Goal: Task Accomplishment & Management: Use online tool/utility

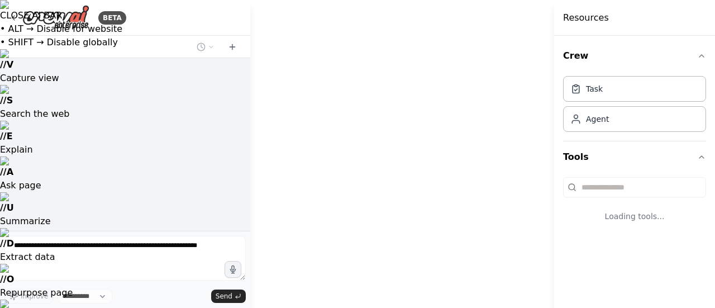
select select "****"
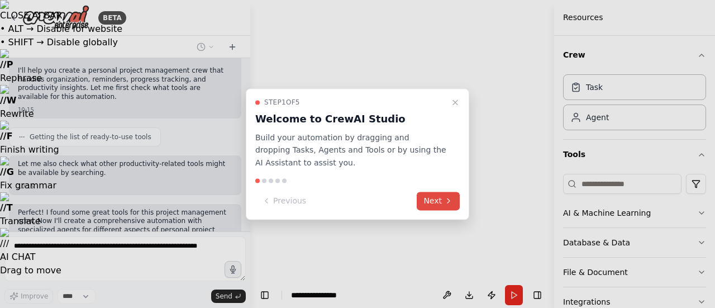
scroll to position [383, 0]
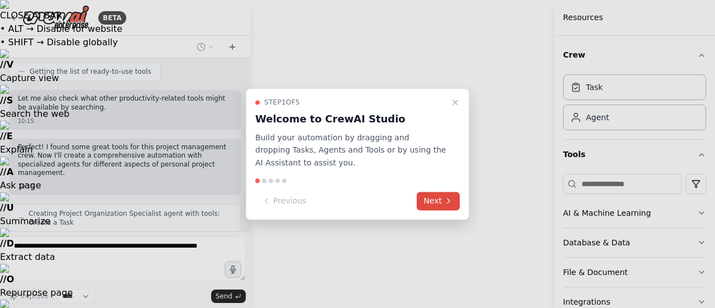
click at [438, 206] on button "Next" at bounding box center [438, 201] width 43 height 18
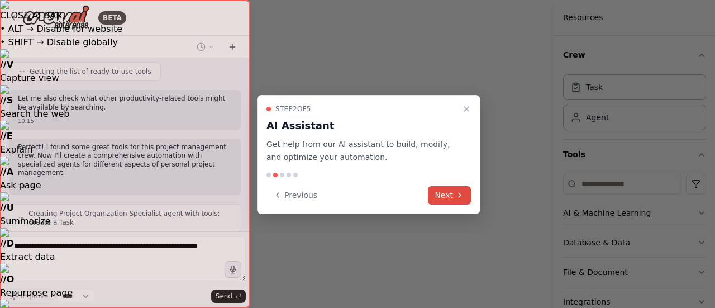
click at [447, 196] on button "Next" at bounding box center [449, 195] width 43 height 18
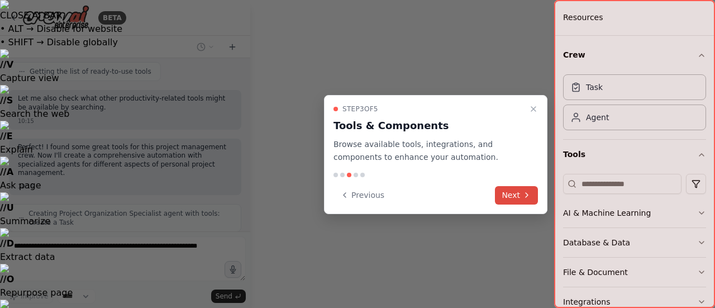
scroll to position [419, 0]
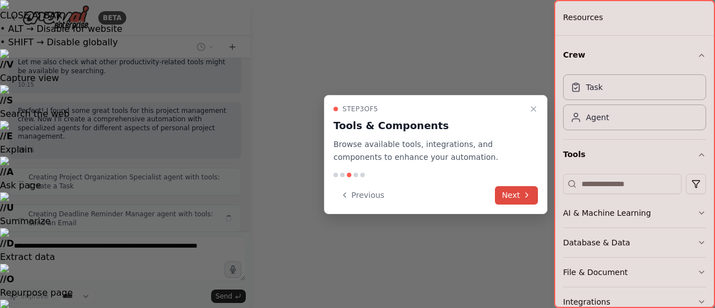
click at [511, 192] on button "Next" at bounding box center [516, 195] width 43 height 18
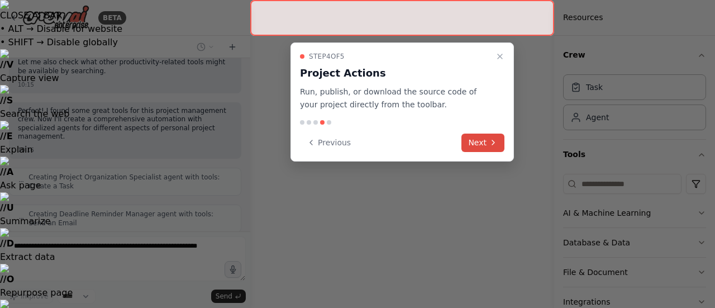
click at [483, 138] on button "Next" at bounding box center [482, 143] width 43 height 18
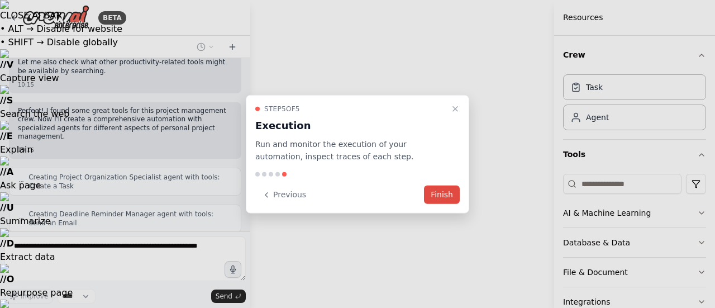
click at [445, 192] on button "Finish" at bounding box center [442, 194] width 36 height 18
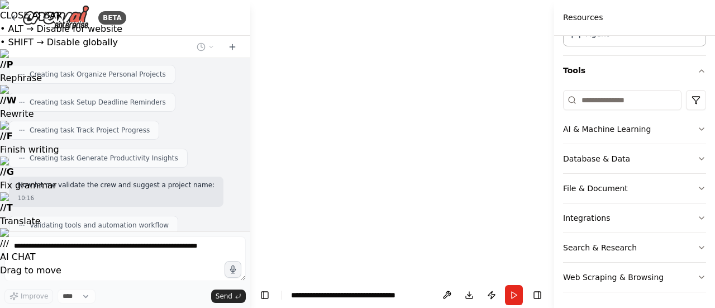
scroll to position [775, 0]
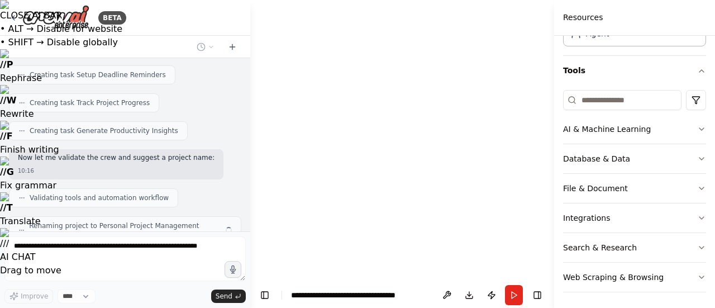
drag, startPoint x: 492, startPoint y: 306, endPoint x: 355, endPoint y: 188, distance: 180.3
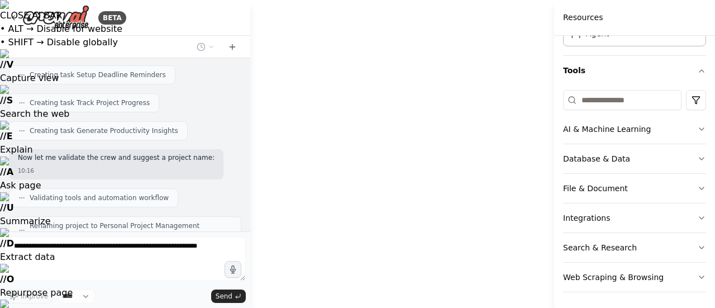
drag, startPoint x: 309, startPoint y: 147, endPoint x: 334, endPoint y: 49, distance: 100.8
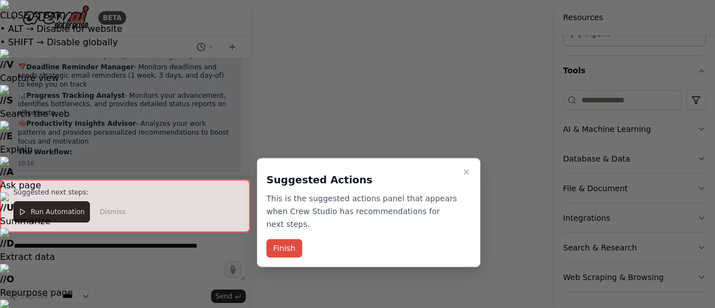
click at [288, 239] on button "Finish" at bounding box center [284, 248] width 36 height 18
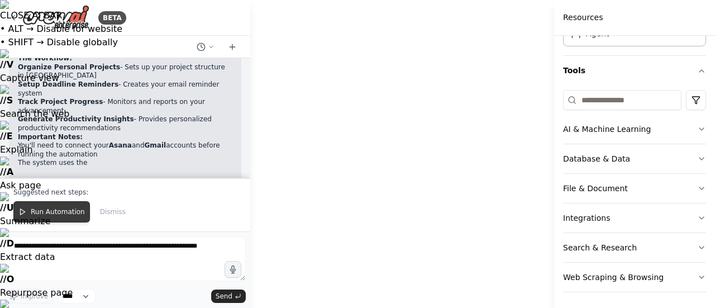
click at [63, 212] on span "Run Automation" at bounding box center [58, 211] width 54 height 9
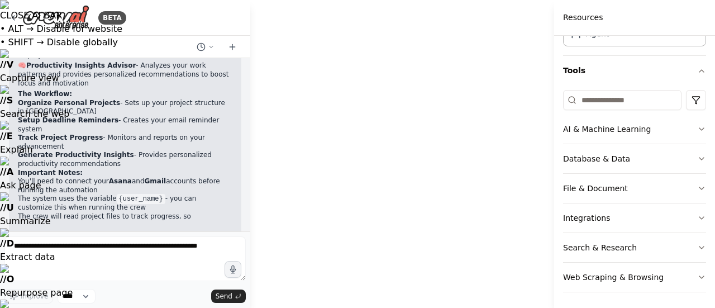
scroll to position [1094, 0]
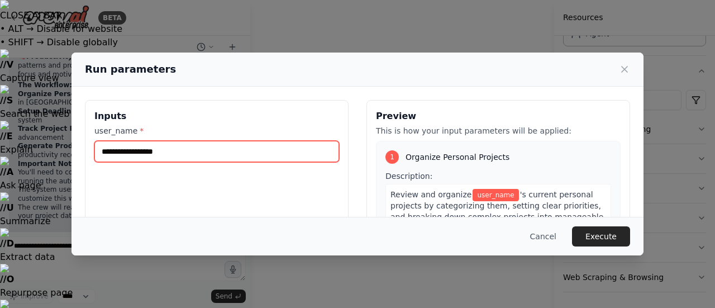
click at [159, 148] on input "user_name *" at bounding box center [216, 151] width 245 height 21
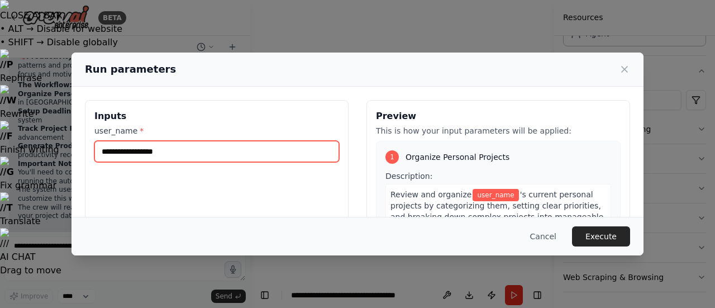
click at [159, 148] on input "user_name *" at bounding box center [216, 151] width 245 height 21
type input "**********"
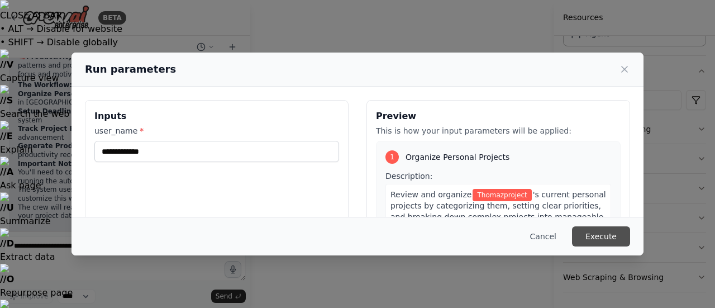
click at [602, 237] on button "Execute" at bounding box center [601, 236] width 58 height 20
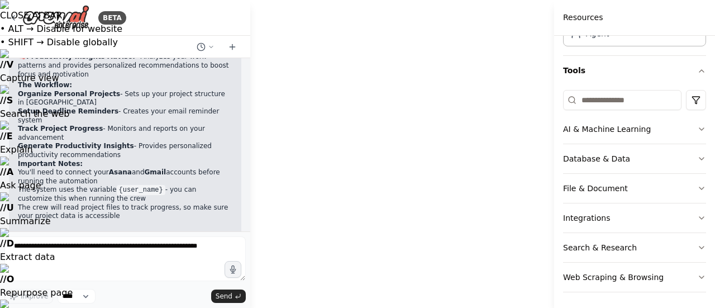
drag, startPoint x: 441, startPoint y: 190, endPoint x: 451, endPoint y: 239, distance: 49.6
drag, startPoint x: 313, startPoint y: 213, endPoint x: 308, endPoint y: 135, distance: 78.9
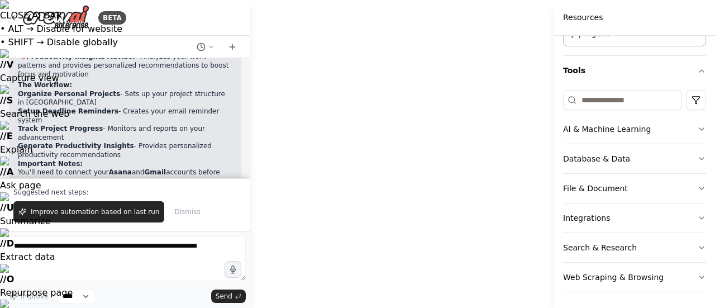
scroll to position [1121, 0]
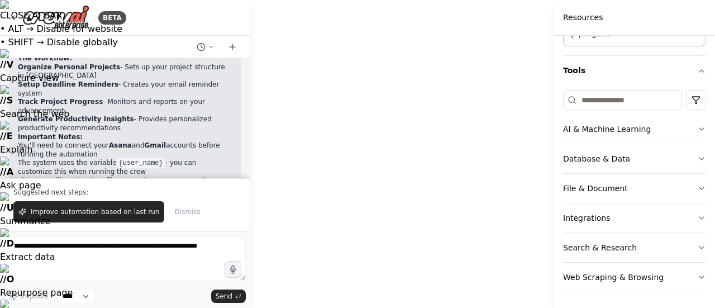
drag, startPoint x: 377, startPoint y: 195, endPoint x: 408, endPoint y: 220, distance: 39.3
drag, startPoint x: 552, startPoint y: 146, endPoint x: 492, endPoint y: 228, distance: 101.6
drag, startPoint x: 492, startPoint y: 228, endPoint x: 397, endPoint y: 307, distance: 124.2
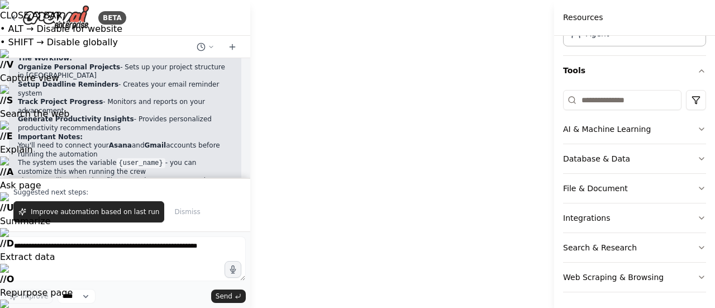
drag, startPoint x: 515, startPoint y: 196, endPoint x: 521, endPoint y: 313, distance: 117.5
drag, startPoint x: 426, startPoint y: 128, endPoint x: 342, endPoint y: 48, distance: 115.8
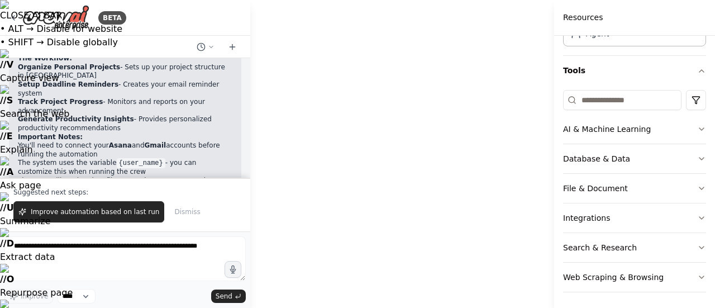
drag, startPoint x: 502, startPoint y: 213, endPoint x: 520, endPoint y: 47, distance: 166.8
drag, startPoint x: 301, startPoint y: 237, endPoint x: 353, endPoint y: 213, distance: 57.5
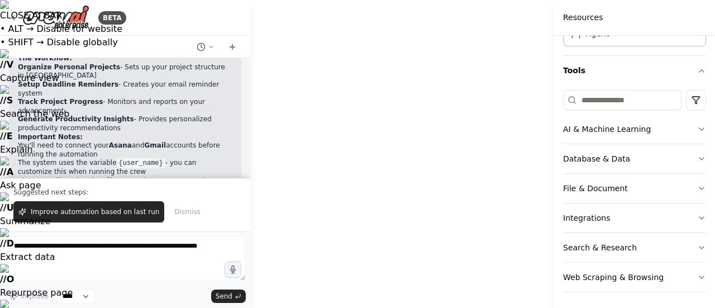
click at [13, 12] on div "BETA" at bounding box center [67, 17] width 117 height 25
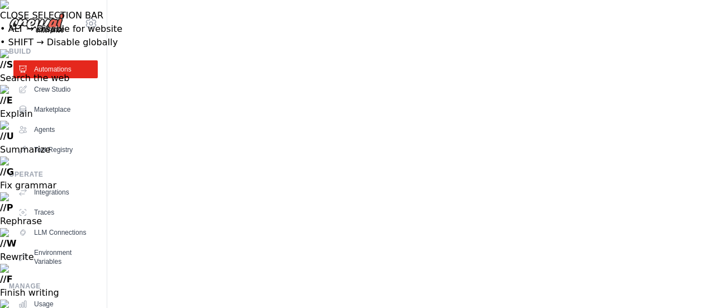
drag, startPoint x: 318, startPoint y: 147, endPoint x: 190, endPoint y: 104, distance: 135.5
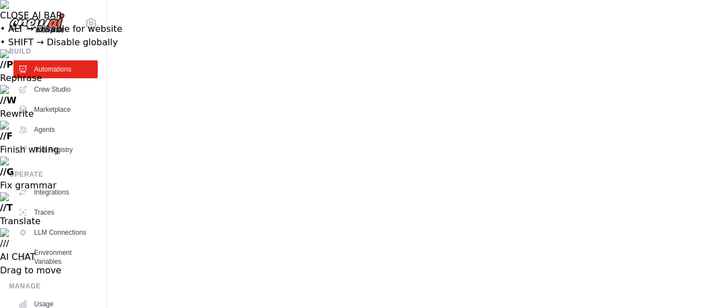
drag, startPoint x: 440, startPoint y: 123, endPoint x: 406, endPoint y: 132, distance: 35.2
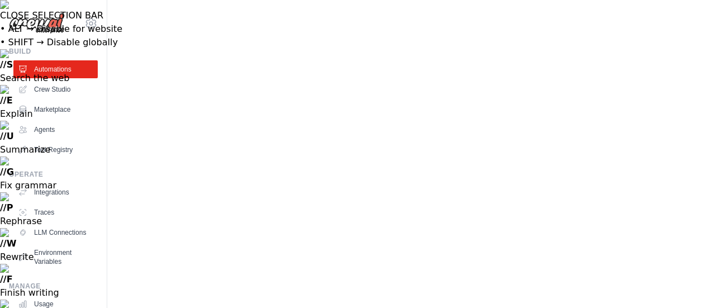
drag, startPoint x: 425, startPoint y: 118, endPoint x: 472, endPoint y: 125, distance: 46.9
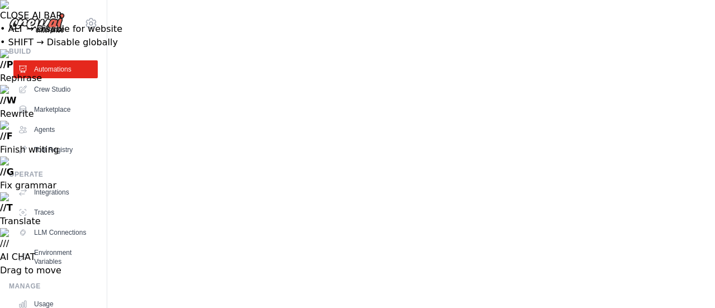
type textarea "**********"
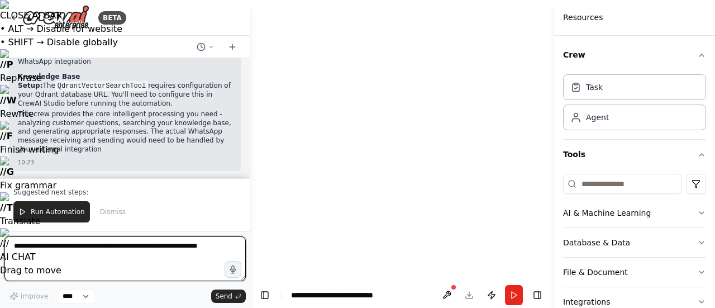
scroll to position [1050, 0]
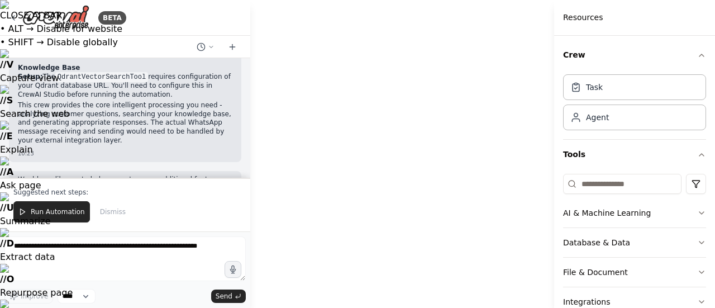
drag, startPoint x: 399, startPoint y: 235, endPoint x: 366, endPoint y: 89, distance: 150.0
drag, startPoint x: 366, startPoint y: 89, endPoint x: 332, endPoint y: 193, distance: 109.5
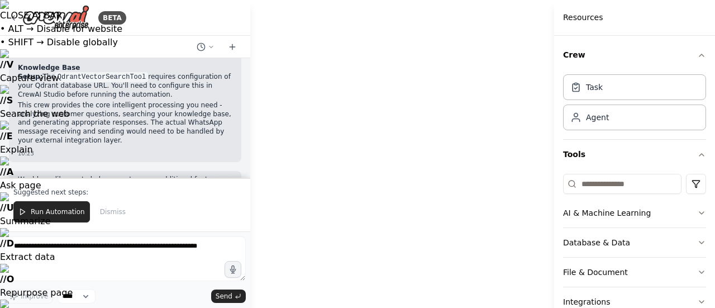
drag, startPoint x: 416, startPoint y: 170, endPoint x: 402, endPoint y: 195, distance: 28.5
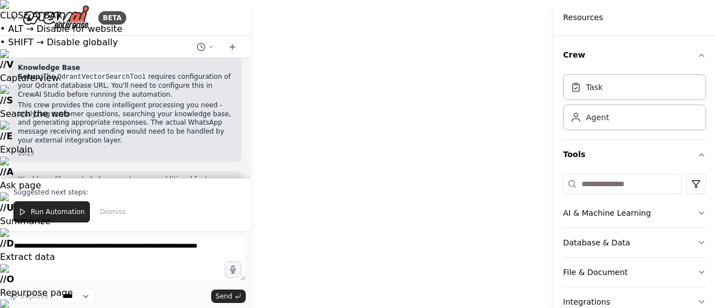
drag, startPoint x: 321, startPoint y: 298, endPoint x: 367, endPoint y: 175, distance: 131.4
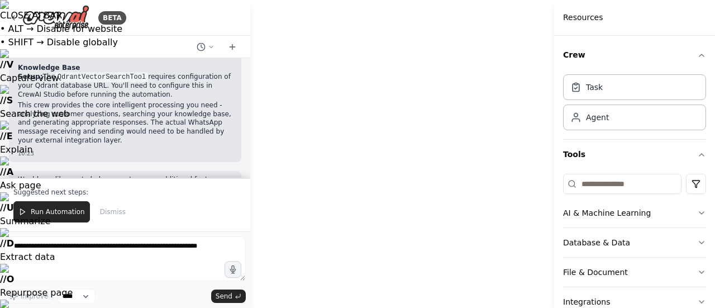
drag, startPoint x: 435, startPoint y: 199, endPoint x: 479, endPoint y: 316, distance: 125.1
drag, startPoint x: 307, startPoint y: 132, endPoint x: 319, endPoint y: 206, distance: 74.7
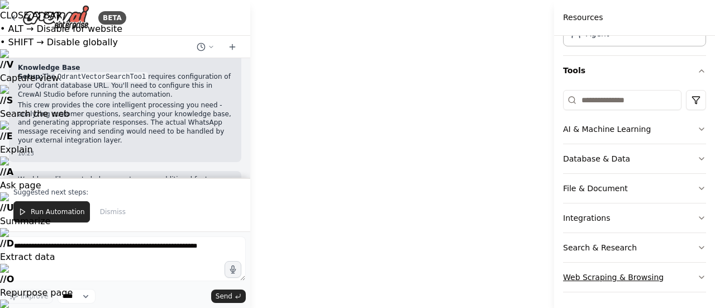
scroll to position [0, 0]
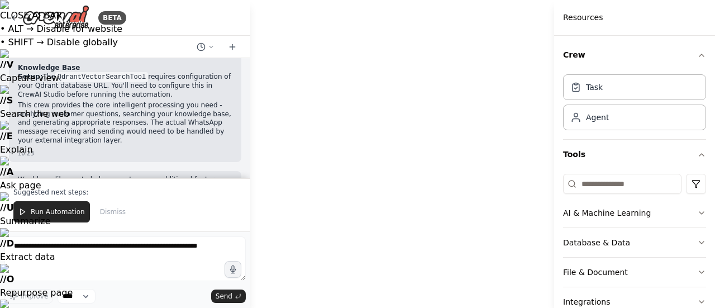
drag, startPoint x: 388, startPoint y: 296, endPoint x: 374, endPoint y: 170, distance: 126.5
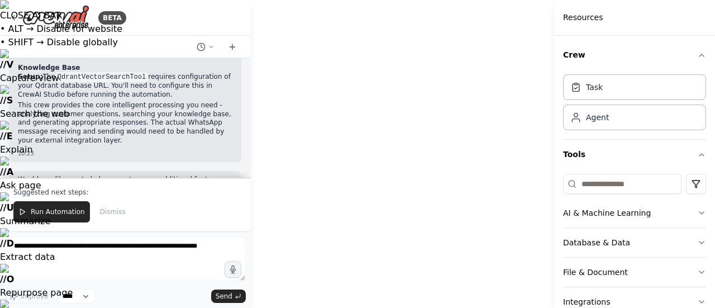
drag, startPoint x: 277, startPoint y: 143, endPoint x: 327, endPoint y: 255, distance: 123.0
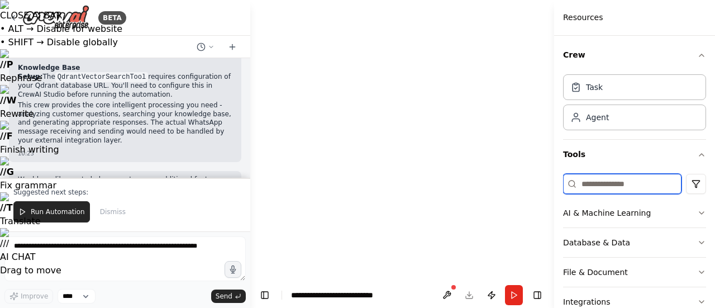
click at [615, 184] on input at bounding box center [622, 184] width 118 height 20
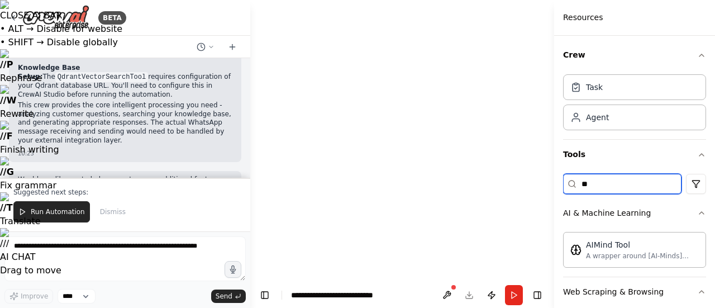
type input "*"
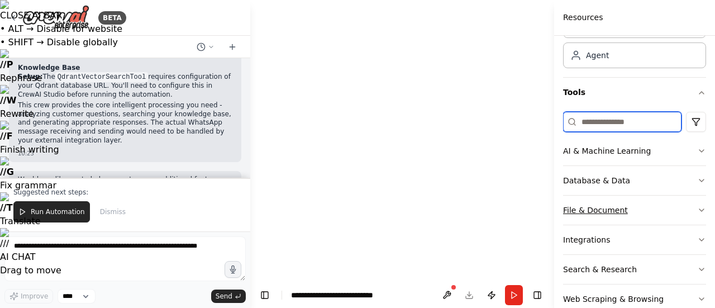
scroll to position [65, 0]
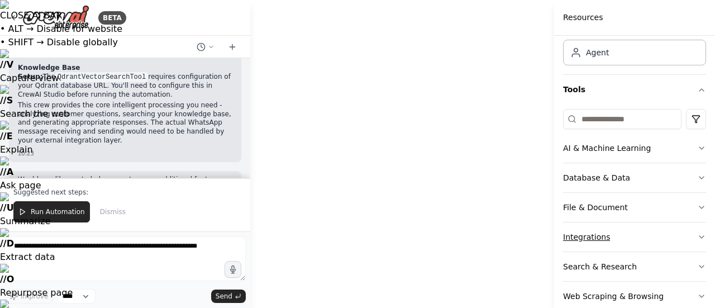
click at [632, 240] on button "Integrations" at bounding box center [634, 236] width 143 height 29
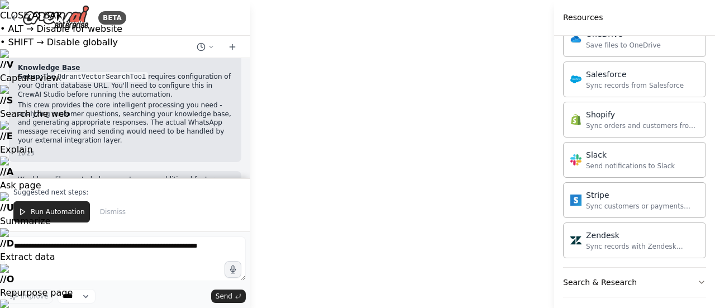
scroll to position [930, 0]
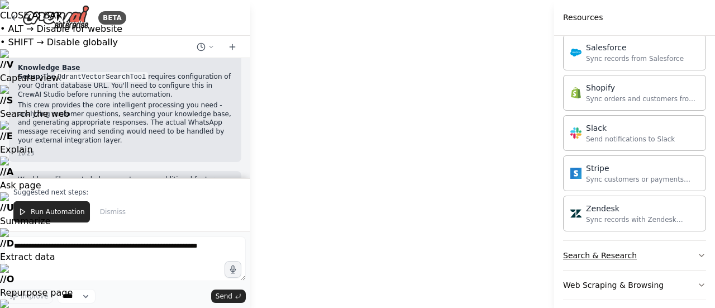
click at [664, 244] on button "Search & Research" at bounding box center [634, 255] width 143 height 29
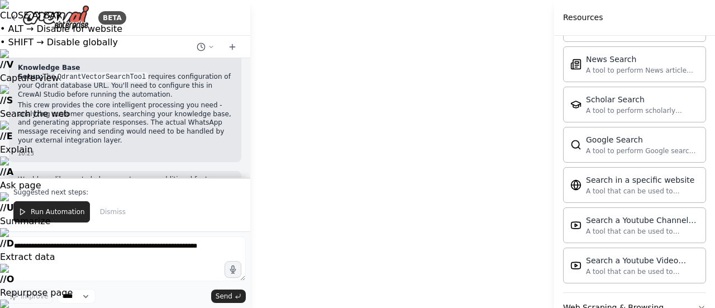
scroll to position [1496, 0]
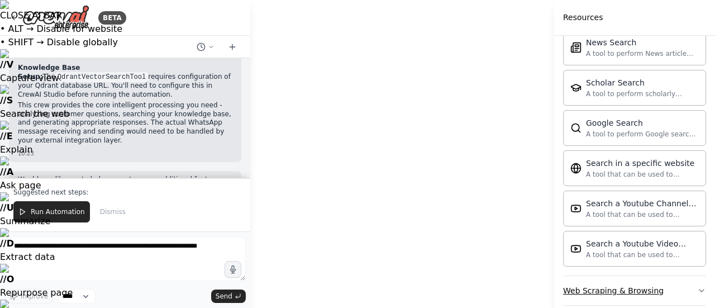
click at [645, 276] on button "Web Scraping & Browsing" at bounding box center [634, 290] width 143 height 29
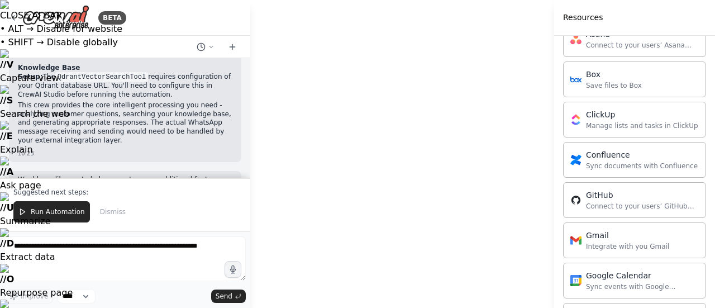
scroll to position [0, 0]
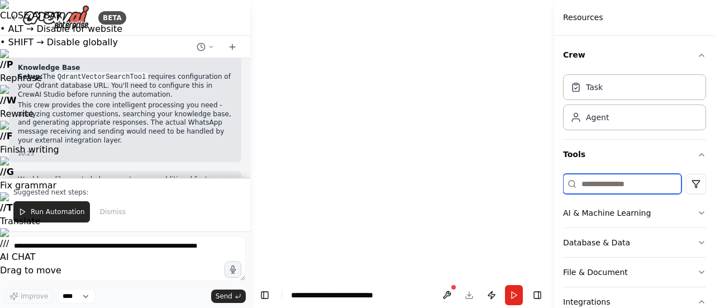
click at [630, 186] on input at bounding box center [622, 184] width 118 height 20
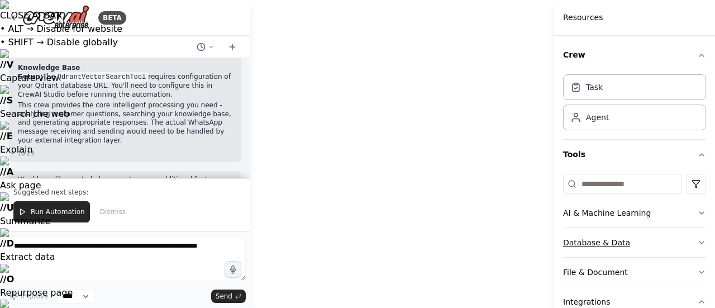
click at [641, 245] on button "Database & Data" at bounding box center [634, 242] width 143 height 29
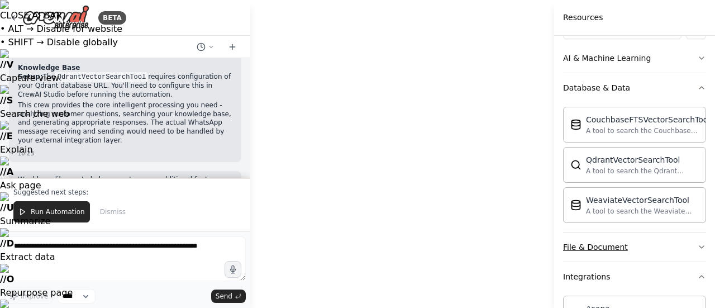
click at [632, 254] on button "File & Document" at bounding box center [634, 246] width 143 height 29
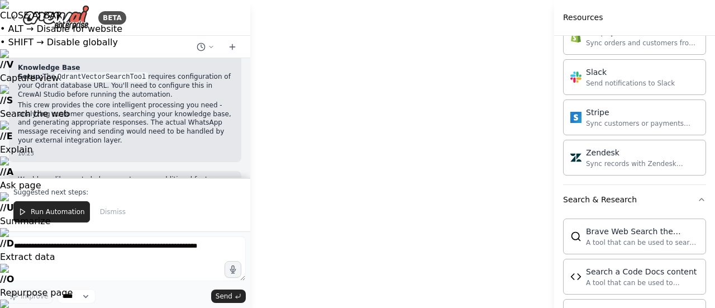
scroll to position [1440, 0]
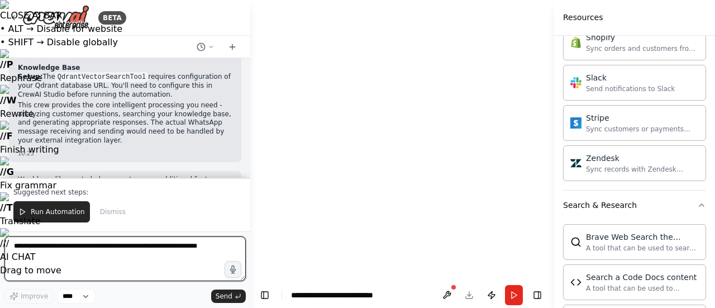
click at [79, 265] on textarea at bounding box center [124, 258] width 241 height 45
type textarea "**********"
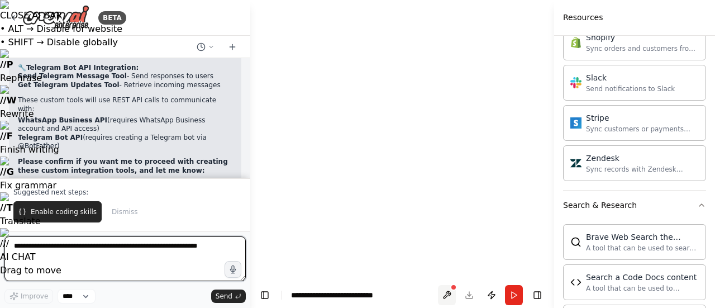
scroll to position [1673, 0]
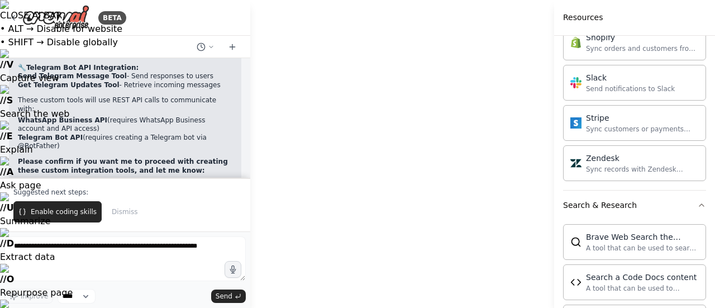
drag, startPoint x: 353, startPoint y: 237, endPoint x: 330, endPoint y: 122, distance: 116.9
drag, startPoint x: 342, startPoint y: 182, endPoint x: 370, endPoint y: 135, distance: 54.6
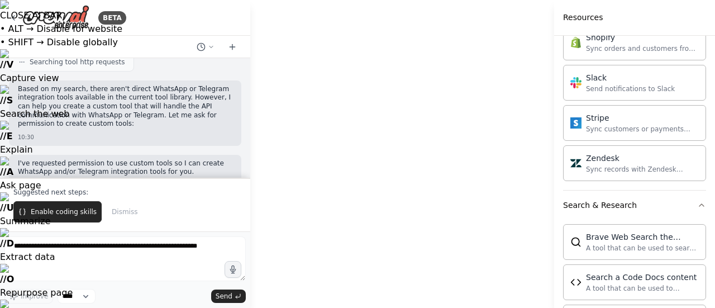
scroll to position [1497, 0]
click at [67, 211] on span "Enable coding skills" at bounding box center [64, 211] width 66 height 9
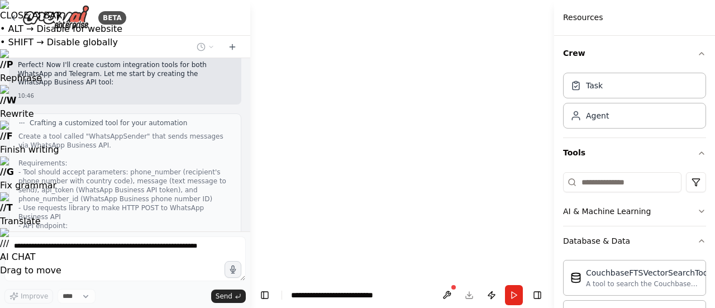
scroll to position [0, 0]
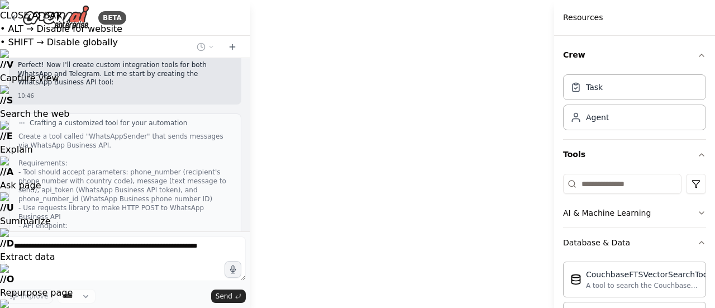
drag, startPoint x: 430, startPoint y: 142, endPoint x: 453, endPoint y: 324, distance: 183.0
drag, startPoint x: 461, startPoint y: 188, endPoint x: 342, endPoint y: 264, distance: 140.7
drag, startPoint x: 361, startPoint y: 253, endPoint x: 459, endPoint y: 254, distance: 98.3
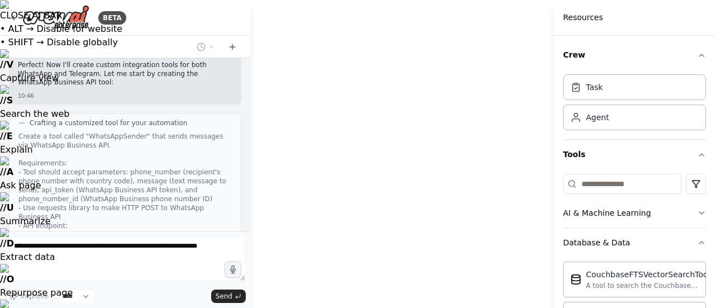
drag, startPoint x: 459, startPoint y: 254, endPoint x: 459, endPoint y: 334, distance: 79.9
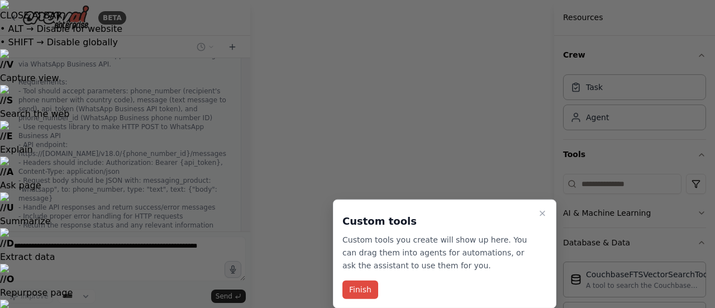
click at [362, 287] on button "Finish" at bounding box center [360, 289] width 36 height 18
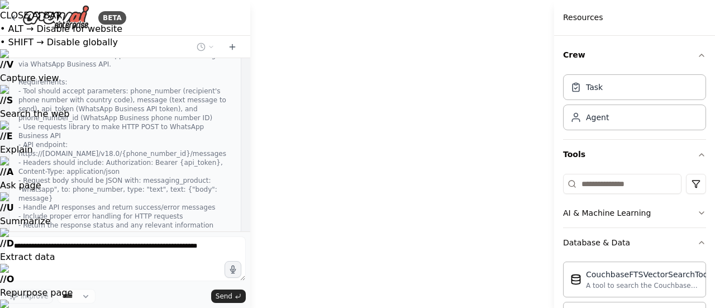
drag, startPoint x: 335, startPoint y: 158, endPoint x: 314, endPoint y: 26, distance: 133.0
drag, startPoint x: 417, startPoint y: 169, endPoint x: 375, endPoint y: 90, distance: 89.0
drag, startPoint x: 328, startPoint y: 243, endPoint x: 291, endPoint y: 236, distance: 38.0
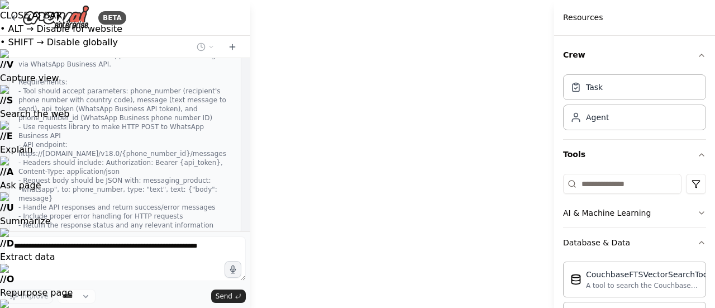
drag, startPoint x: 522, startPoint y: 297, endPoint x: 451, endPoint y: 168, distance: 146.8
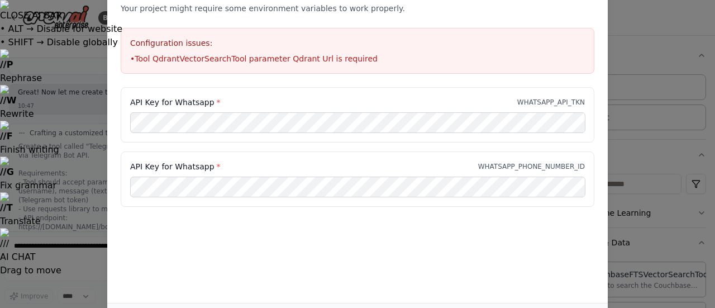
scroll to position [2501, 0]
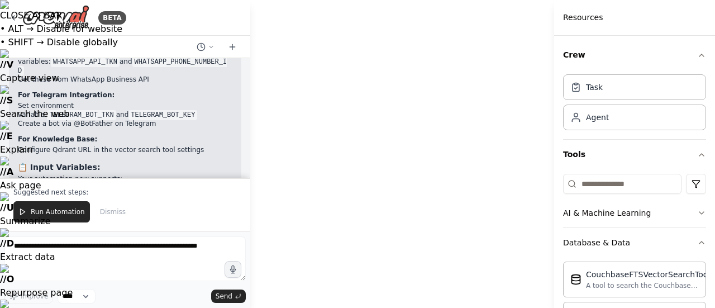
scroll to position [3476, 0]
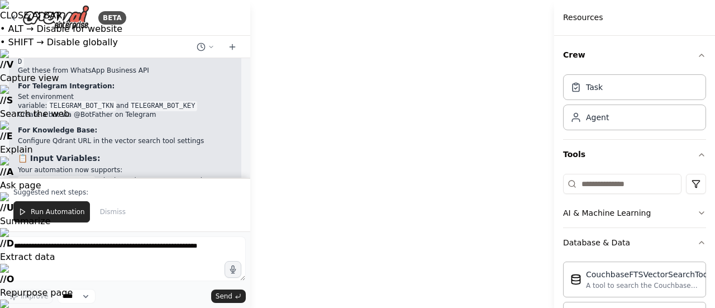
drag, startPoint x: 317, startPoint y: 224, endPoint x: 172, endPoint y: 153, distance: 161.9
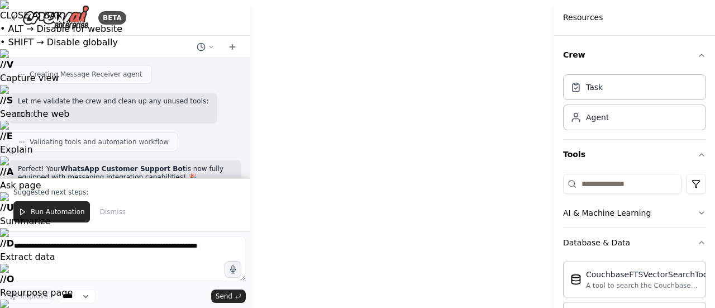
scroll to position [3141, 0]
drag, startPoint x: 360, startPoint y: 168, endPoint x: 273, endPoint y: 261, distance: 127.3
drag, startPoint x: 323, startPoint y: 249, endPoint x: 308, endPoint y: 332, distance: 84.6
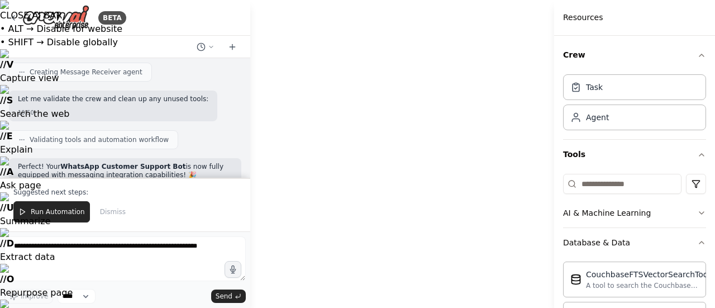
drag, startPoint x: 416, startPoint y: 221, endPoint x: 513, endPoint y: 272, distance: 109.7
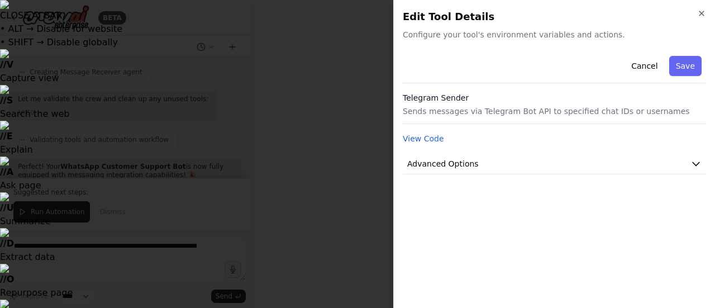
click at [491, 116] on p "Sends messages via Telegram Bot API to specified chat IDs or usernames" at bounding box center [554, 111] width 303 height 11
click at [494, 165] on button "Advanced Options" at bounding box center [554, 164] width 303 height 21
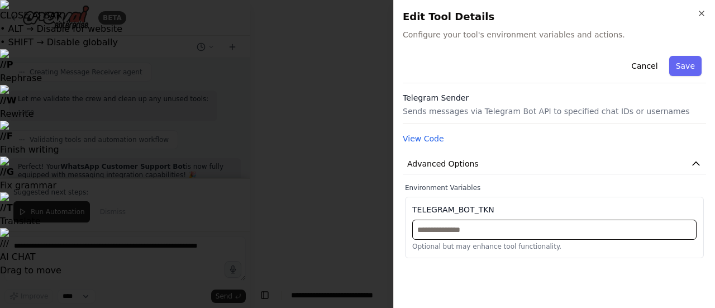
click at [477, 231] on input "text" at bounding box center [554, 230] width 284 height 20
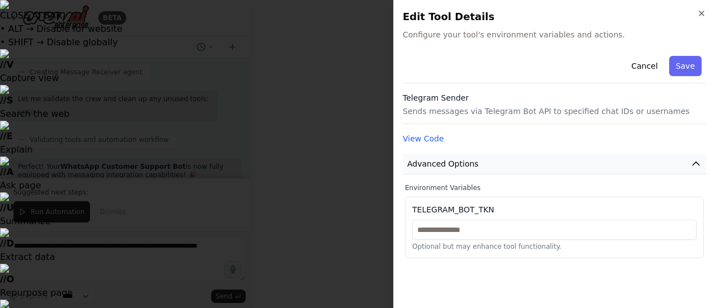
click at [523, 157] on button "Advanced Options" at bounding box center [554, 164] width 303 height 21
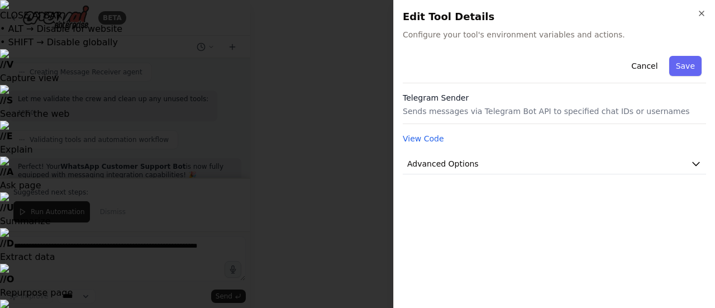
click at [486, 116] on p "Sends messages via Telegram Bot API to specified chat IDs or usernames" at bounding box center [554, 111] width 303 height 11
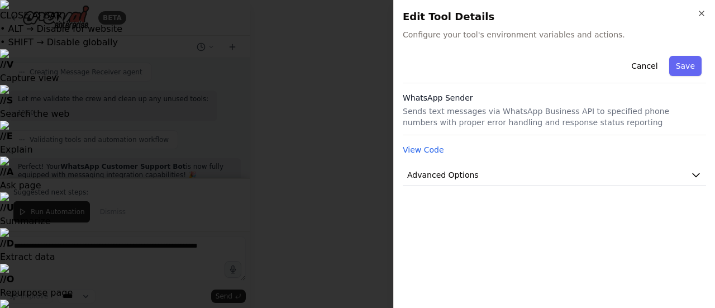
click at [411, 140] on div "Cancel Save WhatsApp Sender Sends text messages via WhatsApp Business API to sp…" at bounding box center [554, 118] width 303 height 134
click at [416, 145] on button "View Code" at bounding box center [423, 149] width 41 height 11
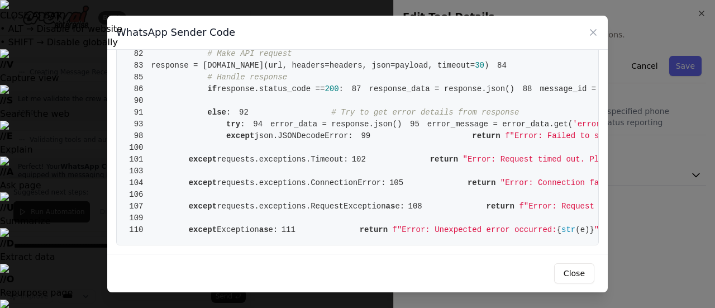
scroll to position [1143, 0]
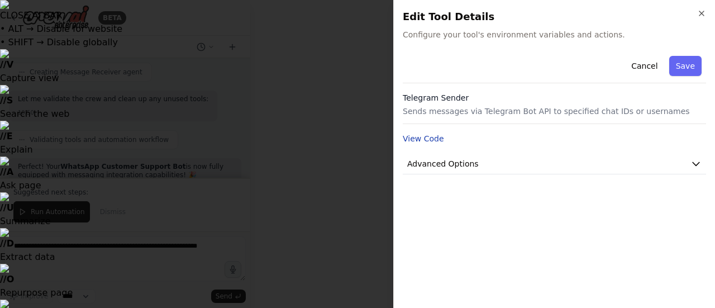
click at [426, 133] on button "View Code" at bounding box center [423, 138] width 41 height 11
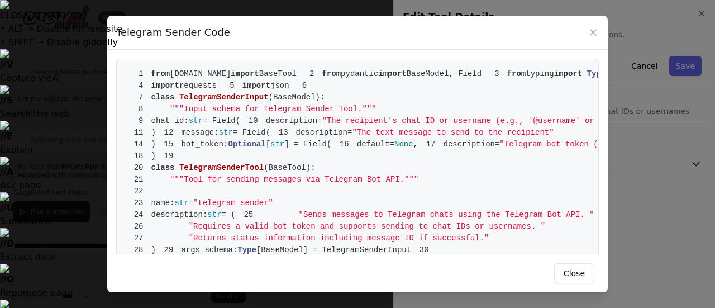
click at [189, 125] on span "chat_id:" at bounding box center [169, 120] width 37 height 9
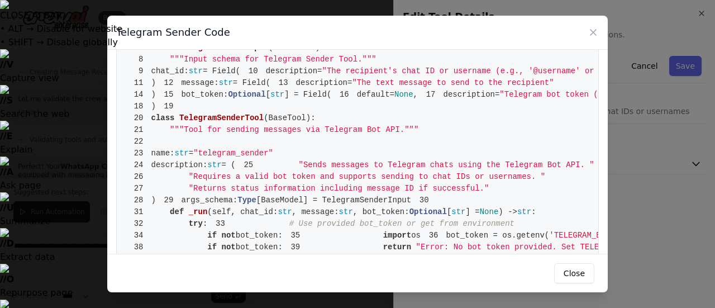
scroll to position [50, 0]
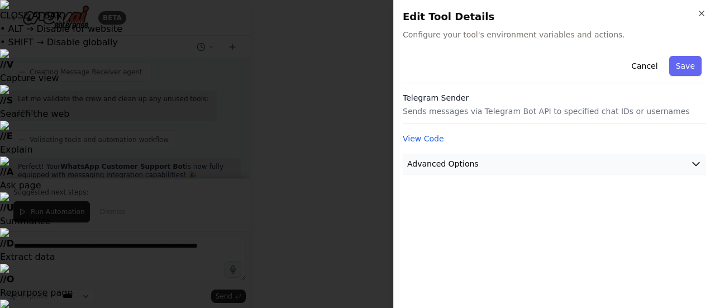
click at [440, 165] on span "Advanced Options" at bounding box center [443, 163] width 72 height 11
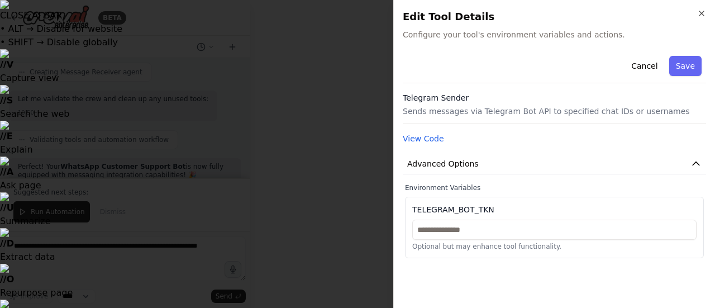
click at [484, 215] on div "TELEGRAM_BOT_TKN Optional but may enhance tool functionality." at bounding box center [554, 227] width 299 height 61
click at [482, 226] on input "text" at bounding box center [554, 230] width 284 height 20
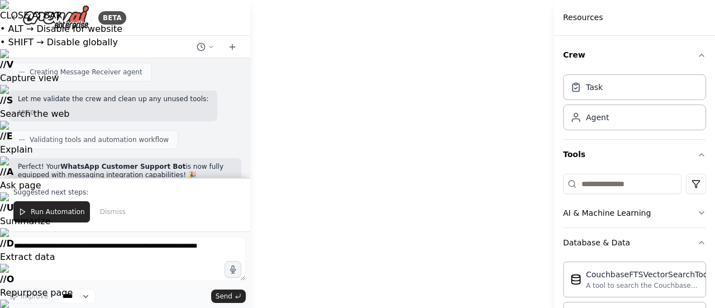
drag, startPoint x: 517, startPoint y: 279, endPoint x: 511, endPoint y: 170, distance: 108.6
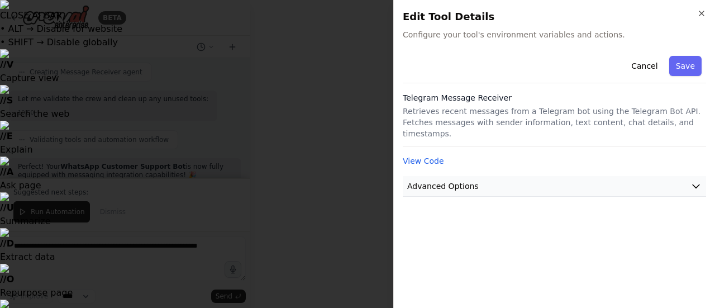
click at [451, 180] on span "Advanced Options" at bounding box center [443, 185] width 72 height 11
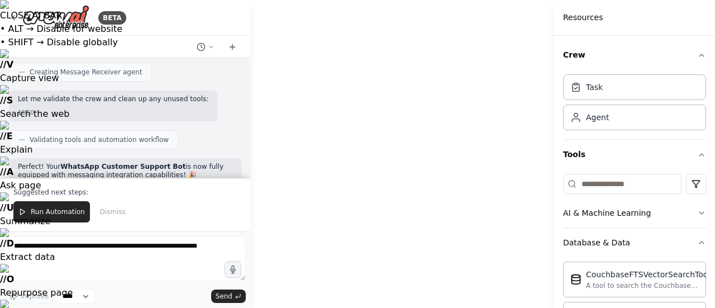
drag, startPoint x: 303, startPoint y: 179, endPoint x: 314, endPoint y: 244, distance: 66.3
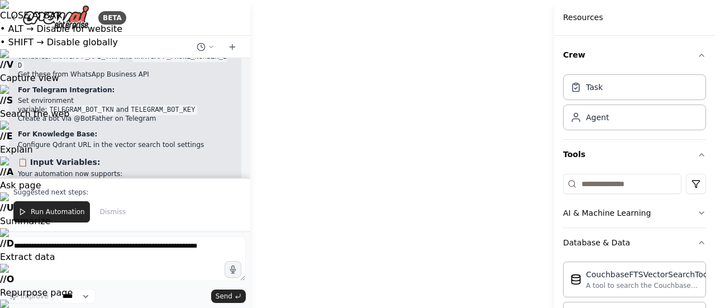
scroll to position [3476, 0]
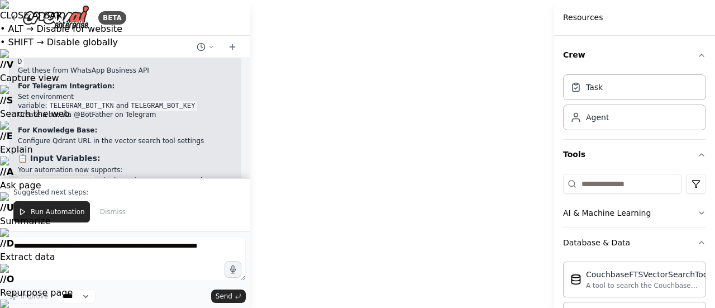
drag, startPoint x: 536, startPoint y: 209, endPoint x: 528, endPoint y: 233, distance: 24.7
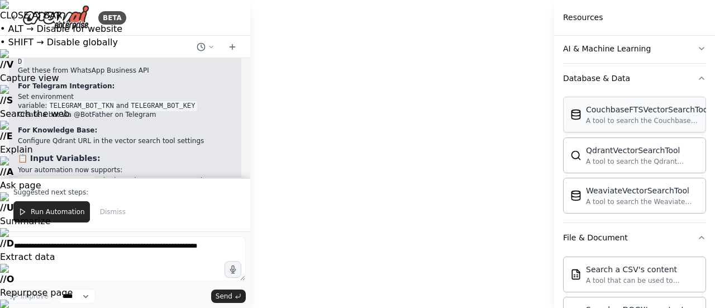
scroll to position [165, 0]
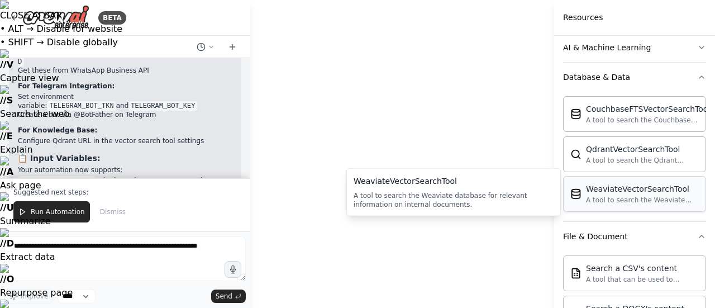
click at [641, 200] on div "A tool to search the Weaviate database for relevant information on internal doc…" at bounding box center [642, 200] width 113 height 9
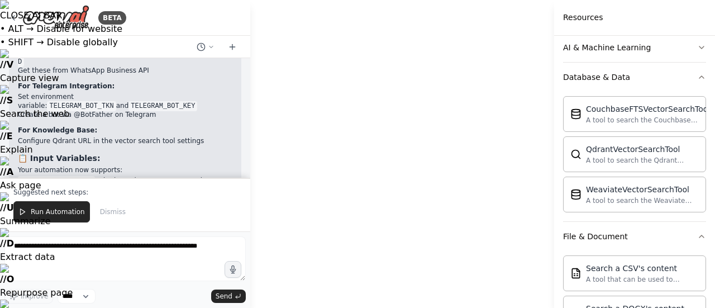
drag, startPoint x: 511, startPoint y: 254, endPoint x: 393, endPoint y: 177, distance: 140.4
drag, startPoint x: 460, startPoint y: 189, endPoint x: 600, endPoint y: 193, distance: 139.7
click at [600, 193] on div "WeaviateVectorSearchTool A tool to search the Weaviate database for relevant in…" at bounding box center [642, 193] width 113 height 21
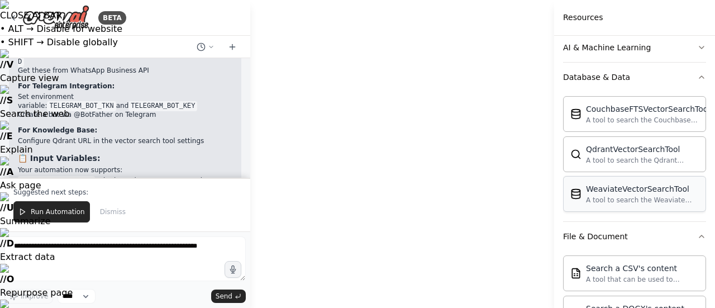
click at [600, 193] on div "WeaviateVectorSearchTool A tool to search the Weaviate database for relevant in…" at bounding box center [642, 193] width 113 height 21
drag, startPoint x: 313, startPoint y: 182, endPoint x: 397, endPoint y: 229, distance: 96.3
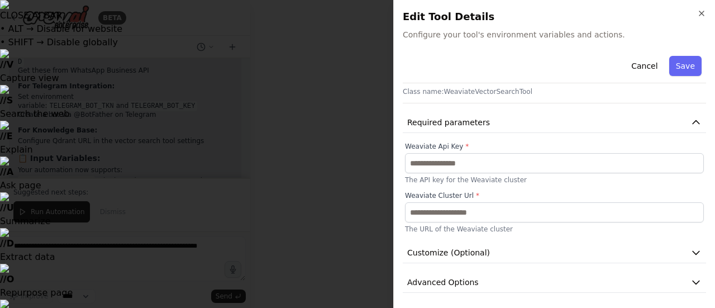
scroll to position [47, 0]
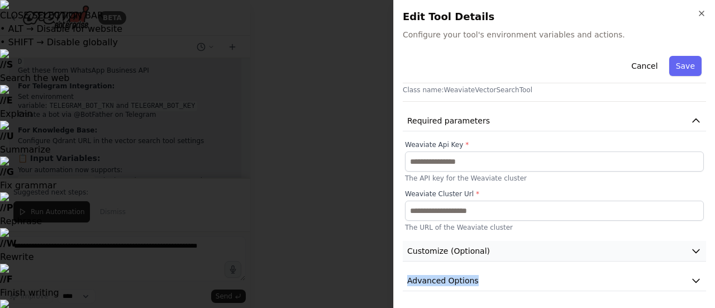
drag, startPoint x: 493, startPoint y: 262, endPoint x: 490, endPoint y: 249, distance: 13.1
click at [490, 249] on div "Cancel Save WeaviateVectorSearchTool A tool to search the Weaviate database for…" at bounding box center [554, 147] width 303 height 287
click at [490, 249] on button "Customize (Optional)" at bounding box center [554, 251] width 303 height 21
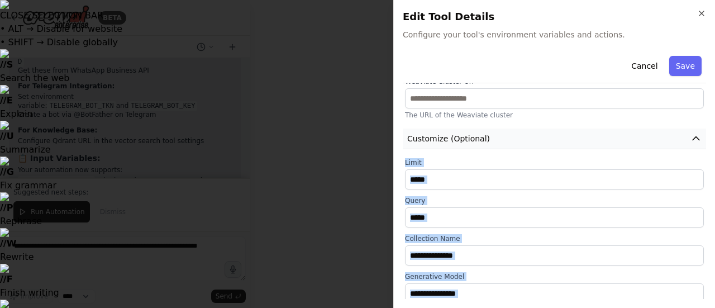
scroll to position [201, 0]
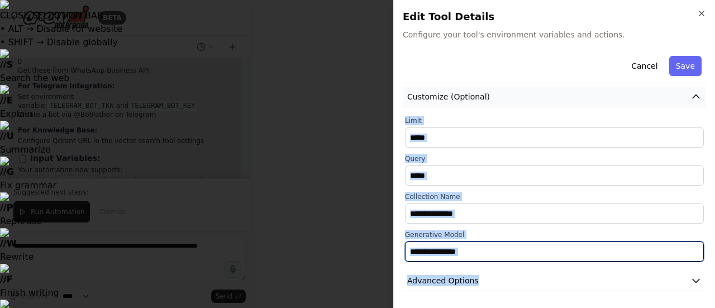
click at [490, 249] on input "text" at bounding box center [554, 251] width 299 height 20
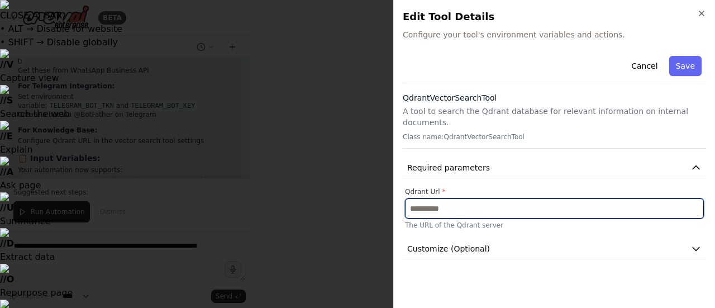
click at [475, 202] on input "text" at bounding box center [554, 208] width 299 height 20
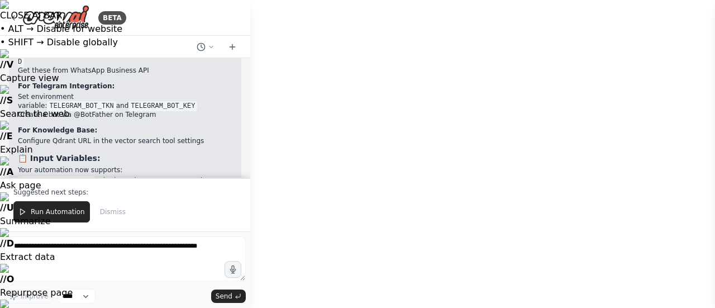
drag, startPoint x: 258, startPoint y: 91, endPoint x: 389, endPoint y: 71, distance: 132.8
drag, startPoint x: 365, startPoint y: 92, endPoint x: 188, endPoint y: 127, distance: 180.6
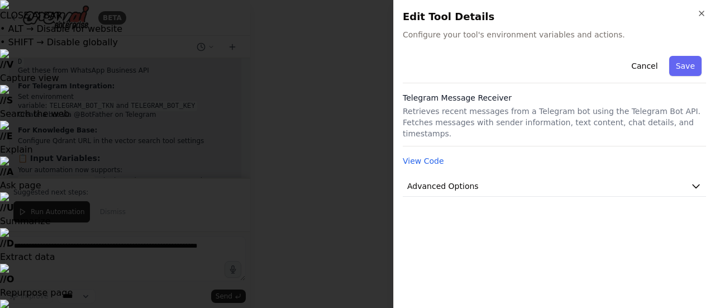
click at [494, 103] on div "Telegram Message Receiver Retrieves recent messages from a Telegram bot using t…" at bounding box center [554, 119] width 303 height 54
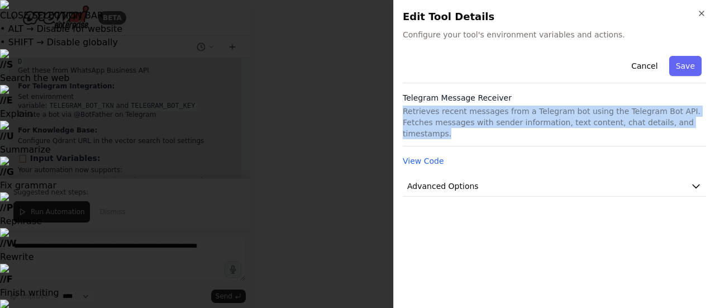
drag, startPoint x: 494, startPoint y: 103, endPoint x: 515, endPoint y: 115, distance: 23.5
click at [515, 115] on div "Telegram Message Receiver Retrieves recent messages from a Telegram bot using t…" at bounding box center [554, 119] width 303 height 54
click at [436, 155] on button "View Code" at bounding box center [423, 160] width 41 height 11
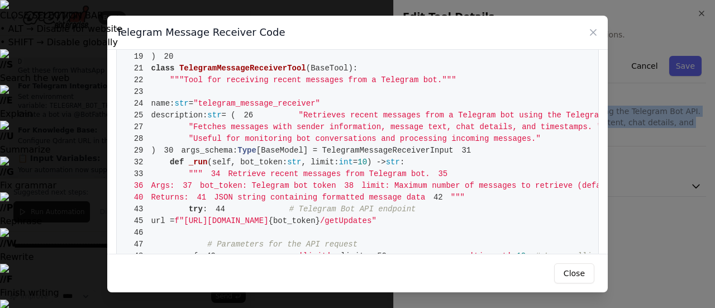
scroll to position [88, 0]
click at [597, 36] on icon at bounding box center [593, 32] width 11 height 11
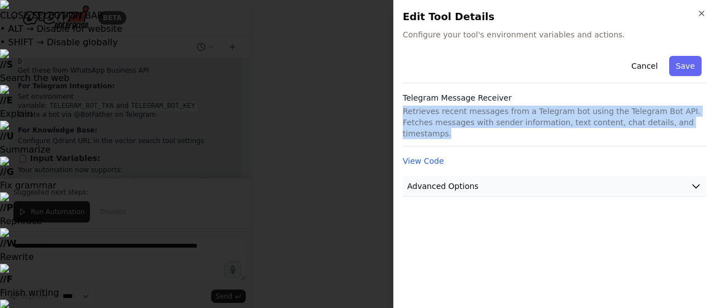
click at [536, 179] on button "Advanced Options" at bounding box center [554, 186] width 303 height 21
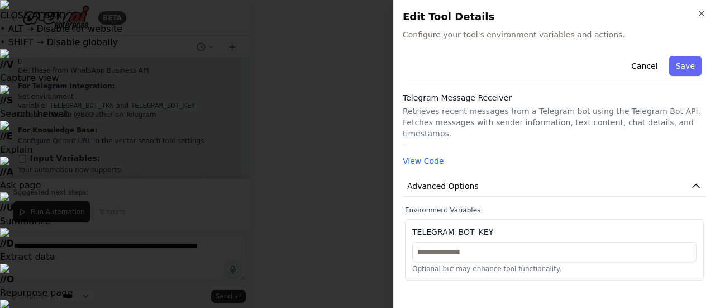
click at [474, 251] on div "Optional but may enhance tool functionality." at bounding box center [554, 257] width 284 height 31
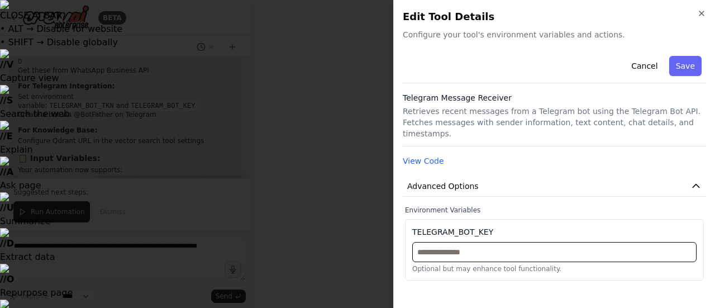
click at [480, 242] on input "text" at bounding box center [554, 252] width 284 height 20
type input "**********"
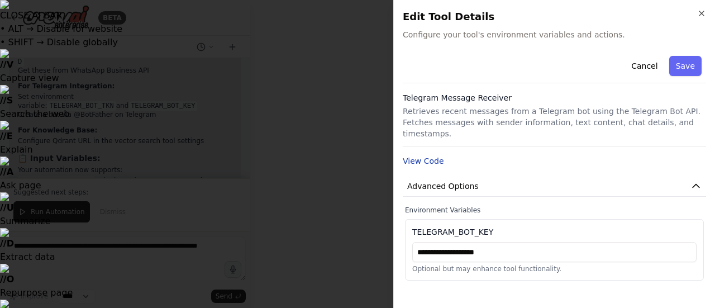
click at [425, 155] on button "View Code" at bounding box center [423, 160] width 41 height 11
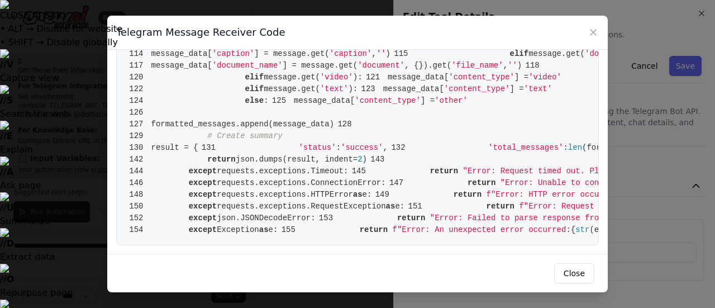
scroll to position [1636, 0]
click at [587, 34] on div "Telegram Message Receiver Code" at bounding box center [357, 33] width 501 height 34
click at [594, 31] on icon at bounding box center [593, 33] width 6 height 6
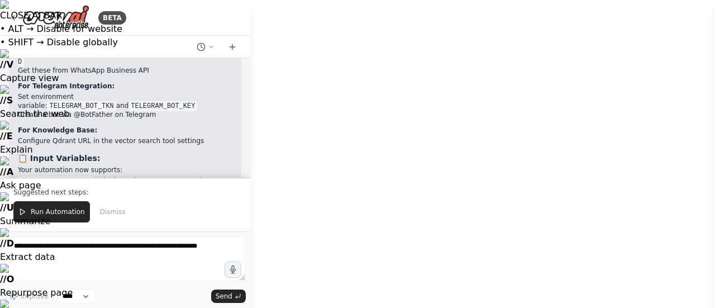
drag, startPoint x: 321, startPoint y: 208, endPoint x: 369, endPoint y: 103, distance: 115.5
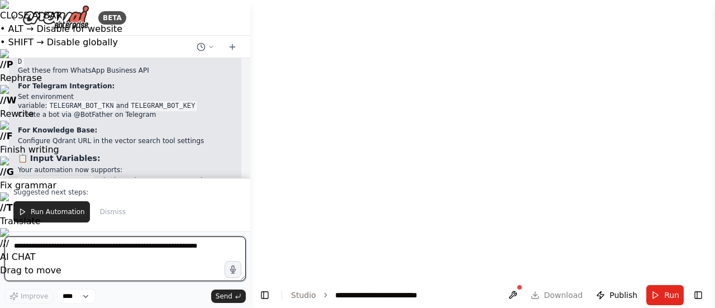
click at [39, 265] on textarea at bounding box center [124, 258] width 241 height 45
type textarea "**********"
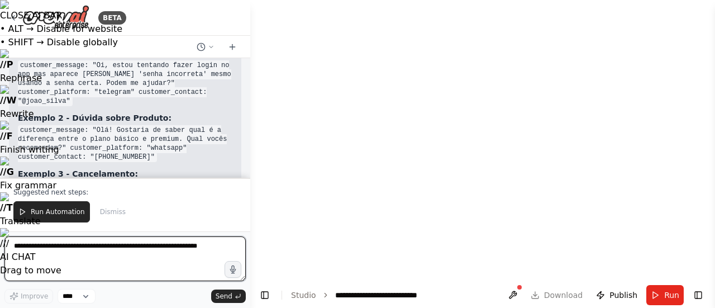
scroll to position [3933, 0]
click at [109, 251] on textarea at bounding box center [124, 258] width 241 height 45
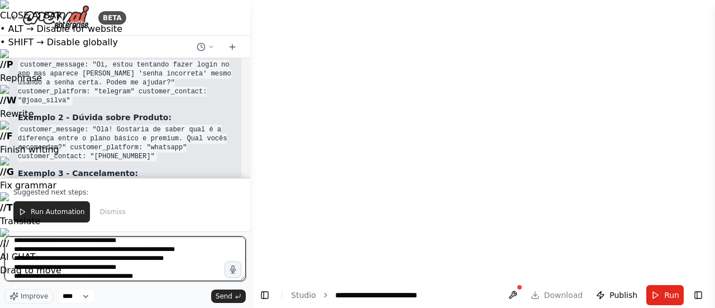
scroll to position [15, 0]
type textarea "**********"
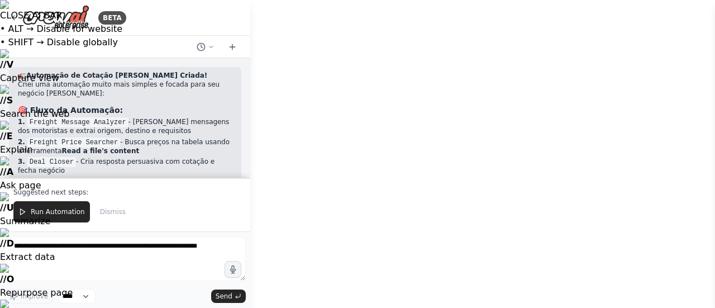
scroll to position [5390, 0]
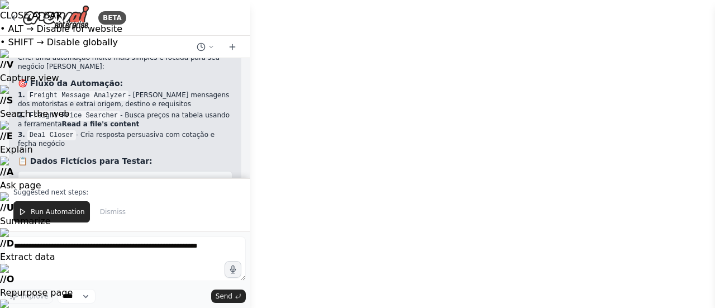
drag, startPoint x: 428, startPoint y: 196, endPoint x: 398, endPoint y: 142, distance: 61.8
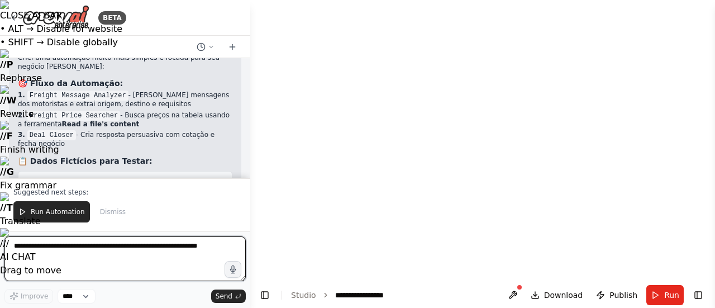
click at [122, 248] on textarea at bounding box center [124, 258] width 241 height 45
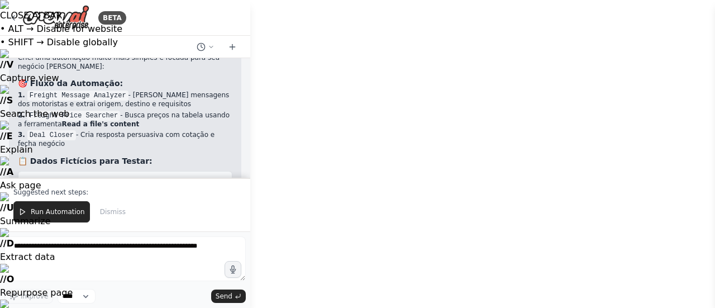
drag, startPoint x: 309, startPoint y: 151, endPoint x: 413, endPoint y: 191, distance: 111.0
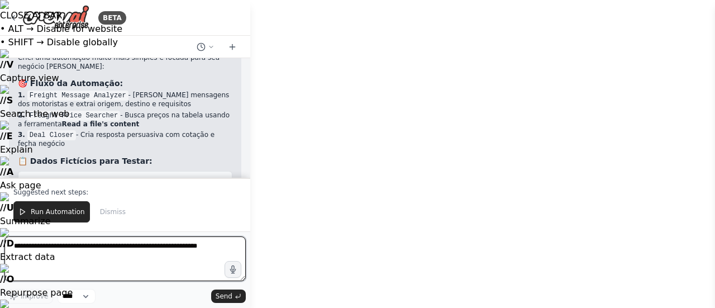
click at [132, 245] on textarea at bounding box center [124, 258] width 241 height 45
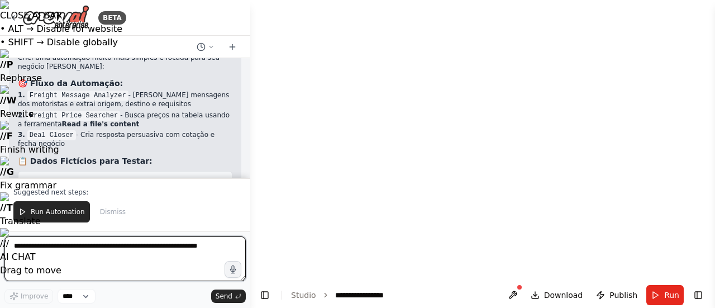
click at [132, 245] on textarea at bounding box center [124, 258] width 241 height 45
type textarea "**********"
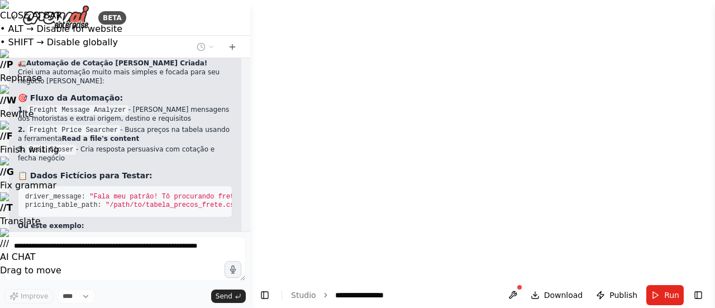
scroll to position [5404, 0]
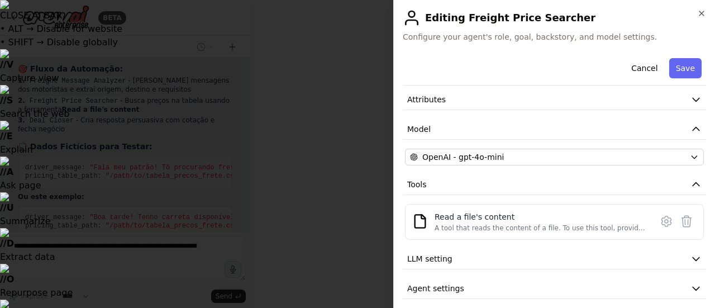
scroll to position [52, 0]
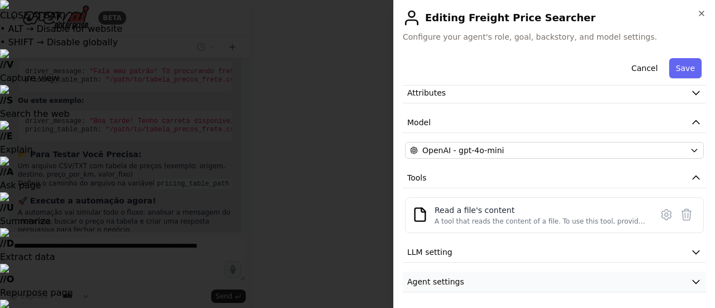
click at [454, 279] on span "Agent settings" at bounding box center [435, 281] width 57 height 11
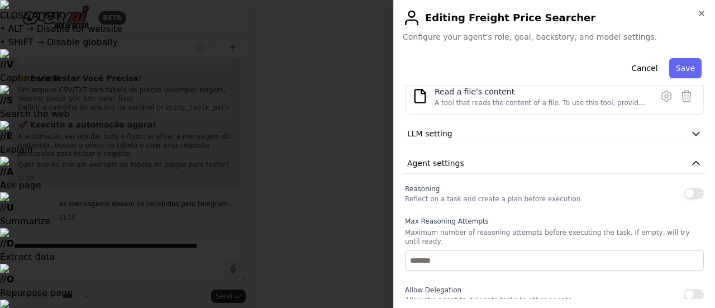
scroll to position [5585, 0]
click at [661, 99] on icon at bounding box center [665, 96] width 9 height 10
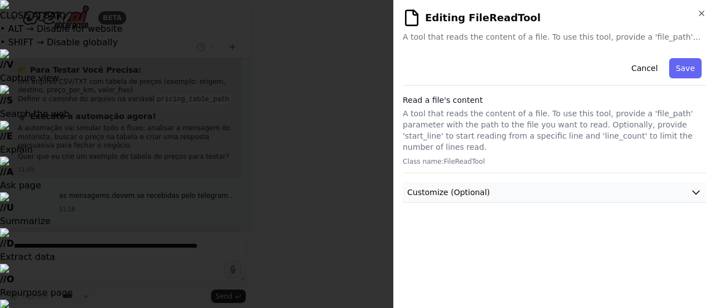
click at [524, 182] on button "Customize (Optional)" at bounding box center [554, 192] width 303 height 21
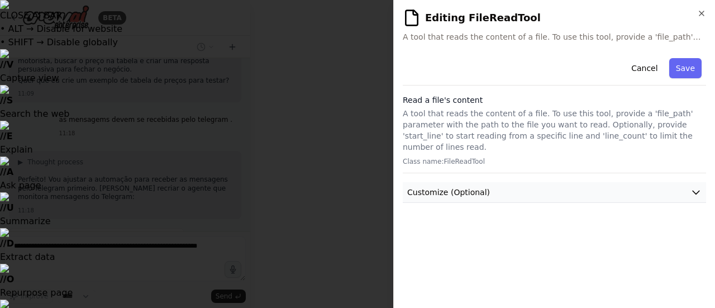
click at [524, 182] on button "Customize (Optional)" at bounding box center [554, 192] width 303 height 21
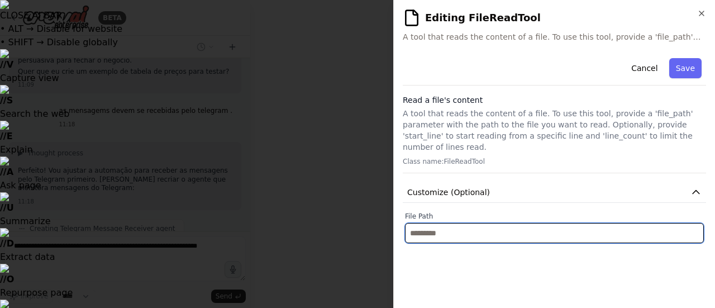
scroll to position [5737, 0]
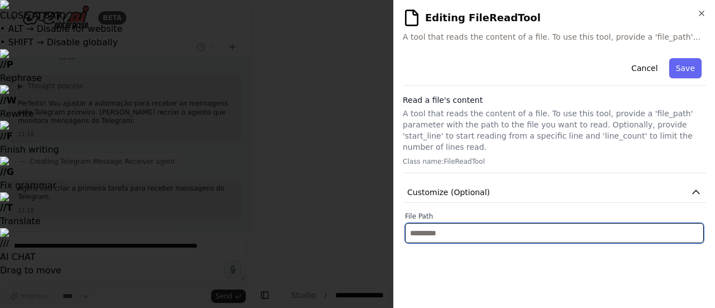
click at [452, 223] on input "text" at bounding box center [554, 233] width 299 height 20
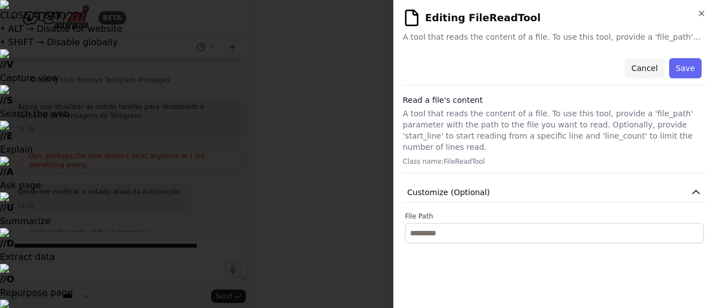
click at [644, 66] on button "Cancel" at bounding box center [645, 68] width 40 height 20
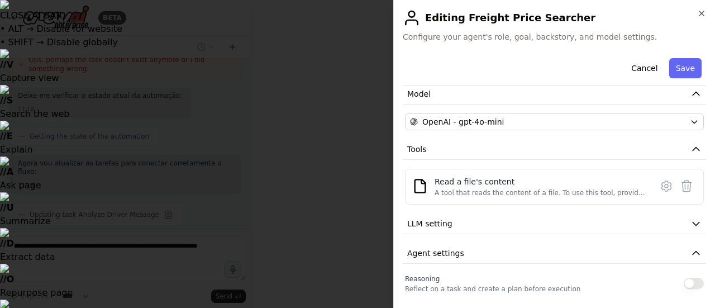
scroll to position [80, 0]
click at [660, 187] on icon at bounding box center [666, 186] width 13 height 13
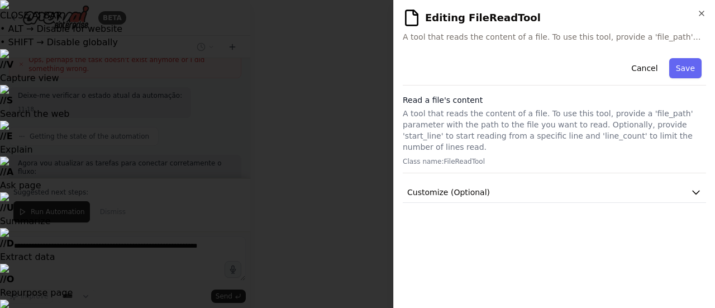
scroll to position [0, 0]
click at [471, 187] on span "Customize (Optional)" at bounding box center [448, 192] width 83 height 11
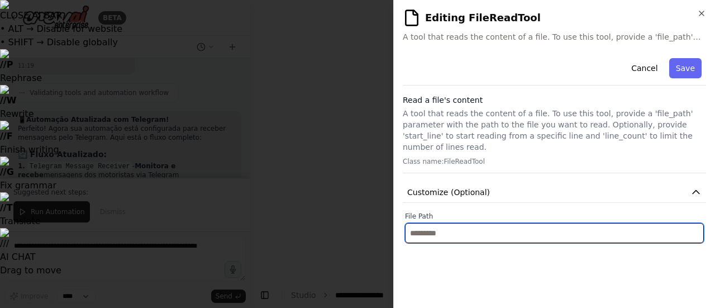
click at [456, 223] on input "text" at bounding box center [554, 233] width 299 height 20
paste input "**********"
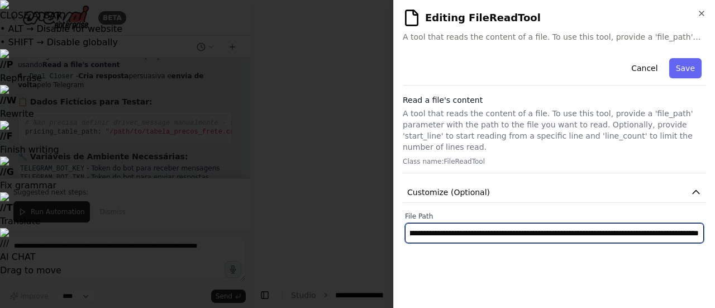
scroll to position [6455, 0]
type input "**********"
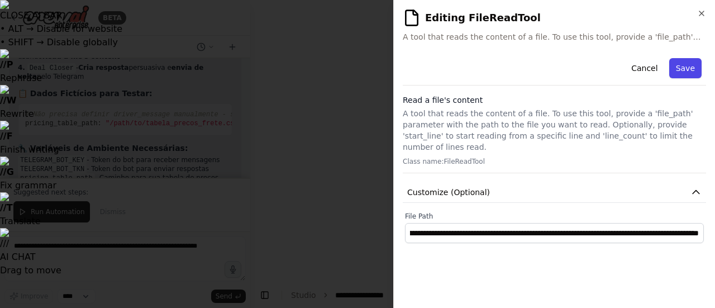
scroll to position [0, 0]
click at [685, 69] on button "Save" at bounding box center [685, 68] width 32 height 20
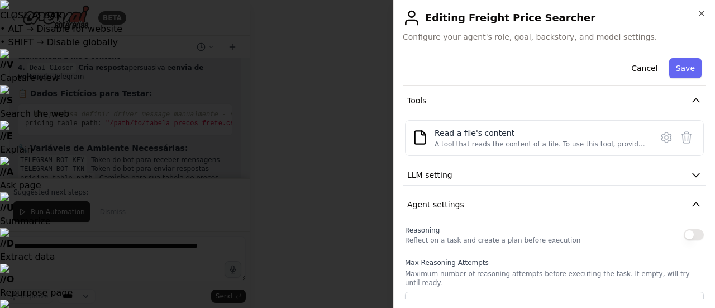
scroll to position [131, 0]
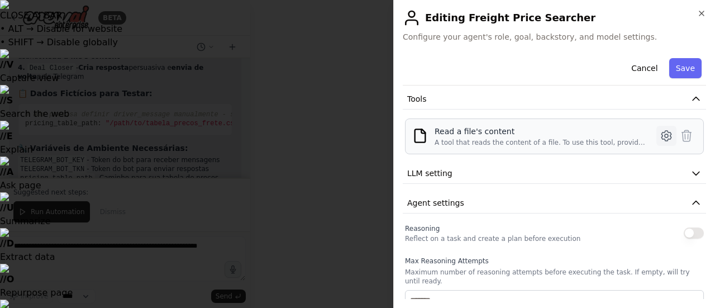
click at [661, 132] on icon at bounding box center [665, 136] width 9 height 10
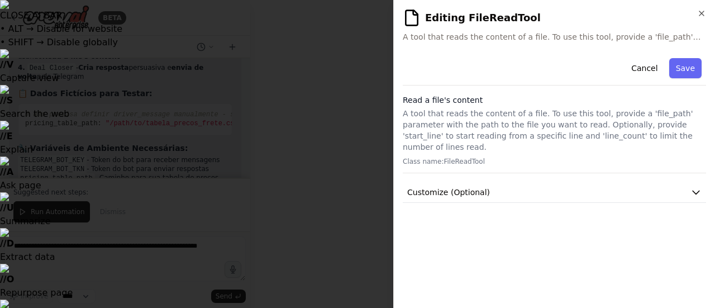
scroll to position [0, 0]
click at [636, 182] on button "Customize (Optional)" at bounding box center [554, 192] width 303 height 21
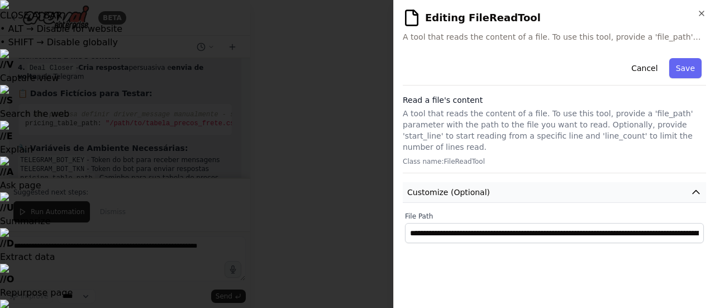
click at [636, 182] on button "Customize (Optional)" at bounding box center [554, 192] width 303 height 21
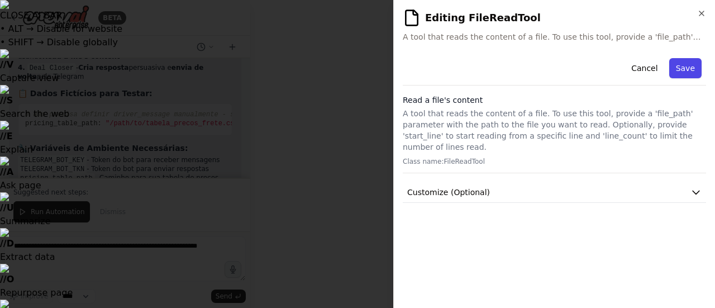
click at [685, 62] on button "Save" at bounding box center [685, 68] width 32 height 20
click at [702, 13] on icon "button" at bounding box center [701, 13] width 9 height 9
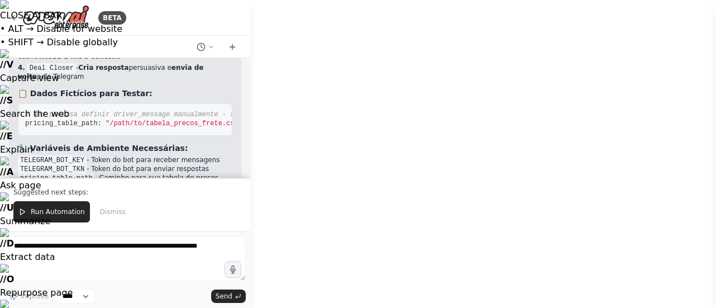
drag, startPoint x: 708, startPoint y: 141, endPoint x: 466, endPoint y: 147, distance: 242.0
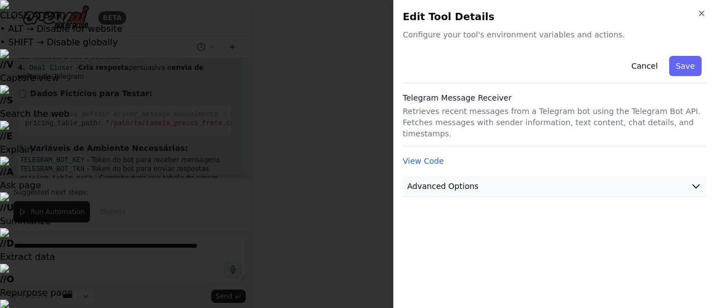
click at [463, 176] on button "Advanced Options" at bounding box center [554, 186] width 303 height 21
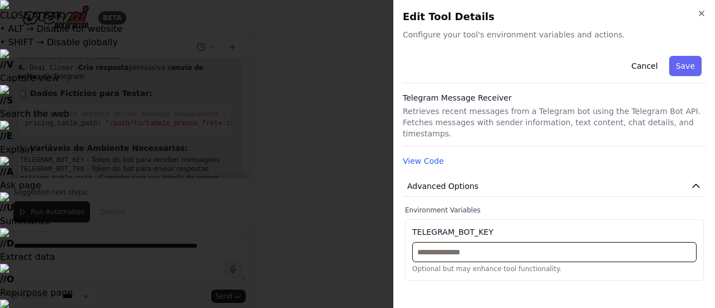
click at [466, 242] on input "text" at bounding box center [554, 252] width 284 height 20
paste input "**********"
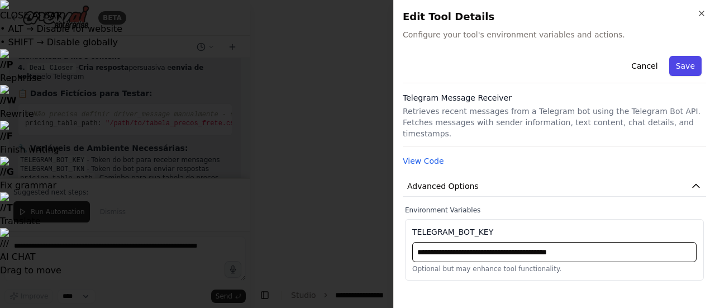
type input "**********"
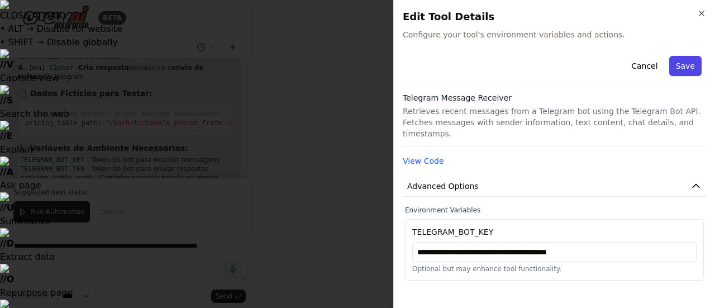
click at [678, 68] on button "Save" at bounding box center [685, 66] width 32 height 20
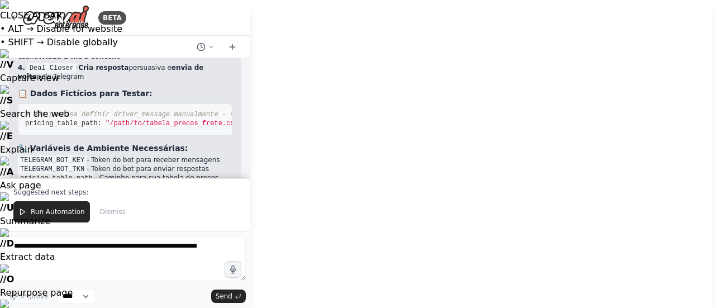
drag, startPoint x: 482, startPoint y: 141, endPoint x: 544, endPoint y: 101, distance: 73.9
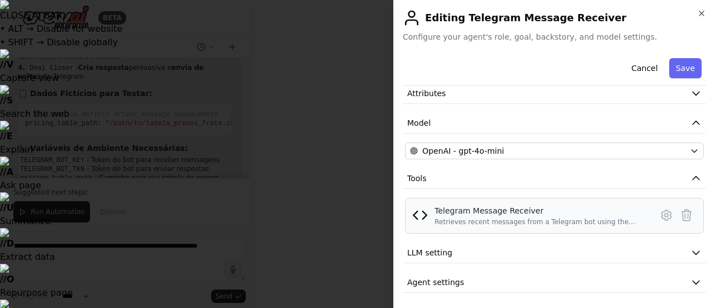
scroll to position [52, 0]
click at [455, 250] on button "LLM setting" at bounding box center [554, 252] width 303 height 21
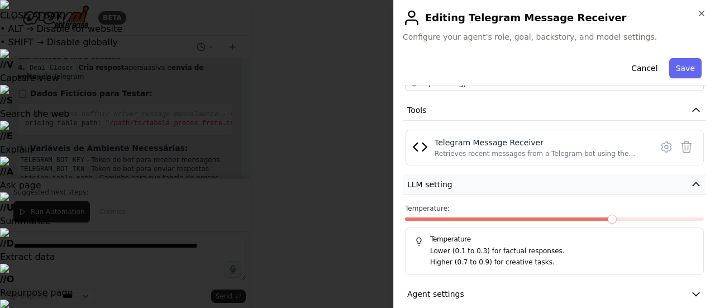
scroll to position [132, 0]
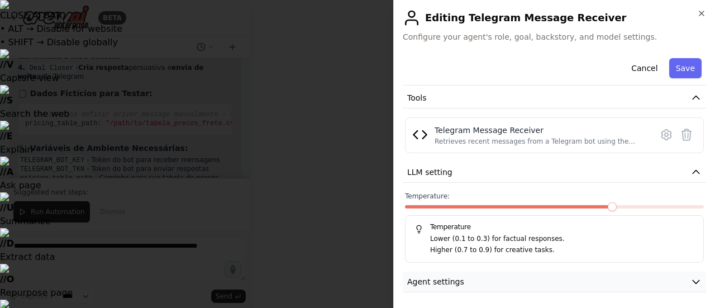
click at [508, 277] on button "Agent settings" at bounding box center [554, 282] width 303 height 21
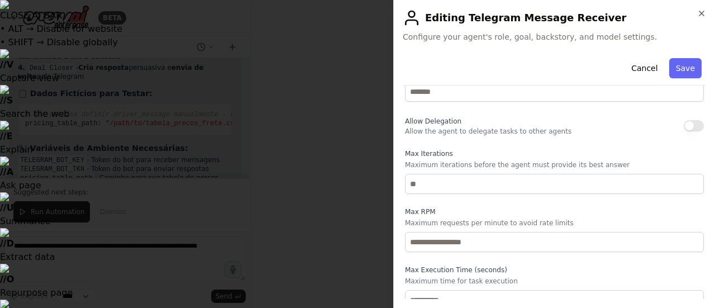
scroll to position [418, 0]
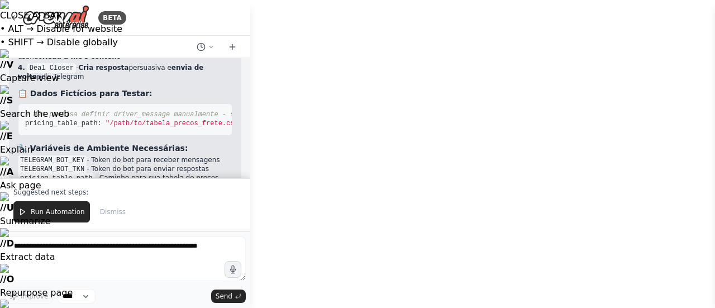
drag, startPoint x: 454, startPoint y: 261, endPoint x: 622, endPoint y: 317, distance: 177.0
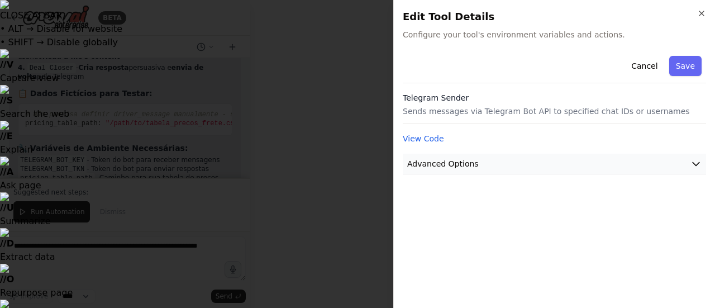
click at [528, 161] on button "Advanced Options" at bounding box center [554, 164] width 303 height 21
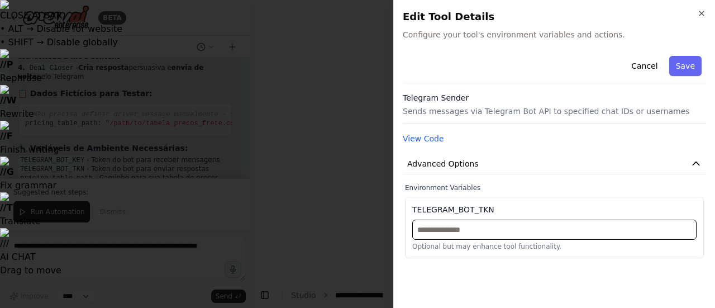
click at [506, 223] on input "text" at bounding box center [554, 230] width 284 height 20
paste input "**********"
type input "**********"
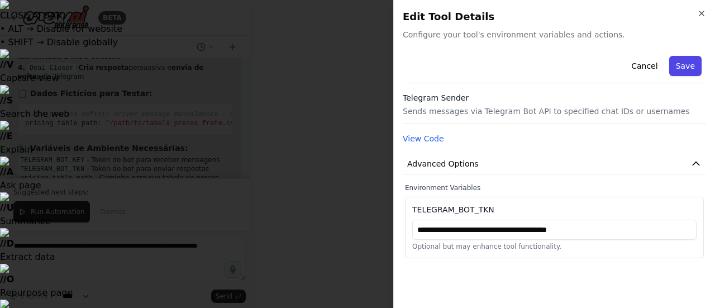
click at [690, 68] on button "Save" at bounding box center [685, 66] width 32 height 20
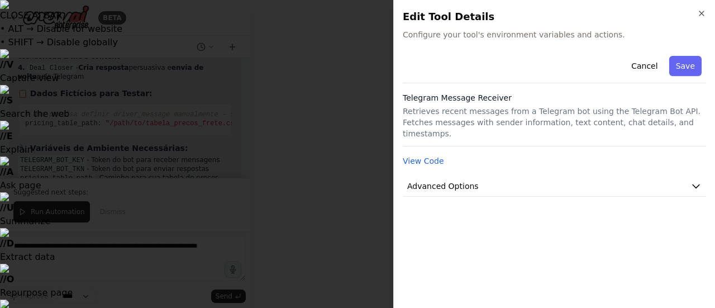
click at [641, 155] on div at bounding box center [357, 154] width 715 height 308
click at [675, 65] on button "Save" at bounding box center [685, 66] width 32 height 20
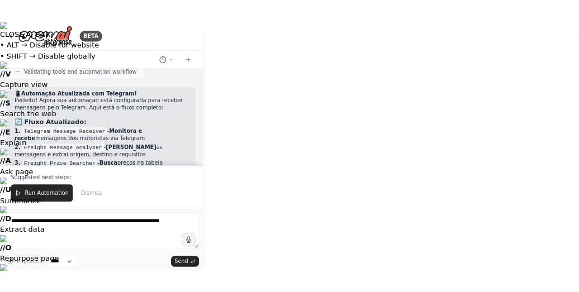
scroll to position [6321, 0]
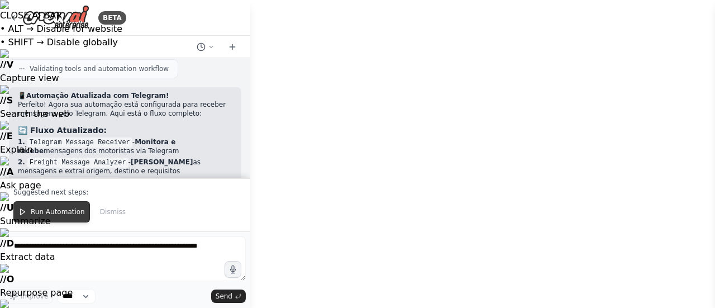
click at [63, 214] on span "Run Automation" at bounding box center [58, 211] width 54 height 9
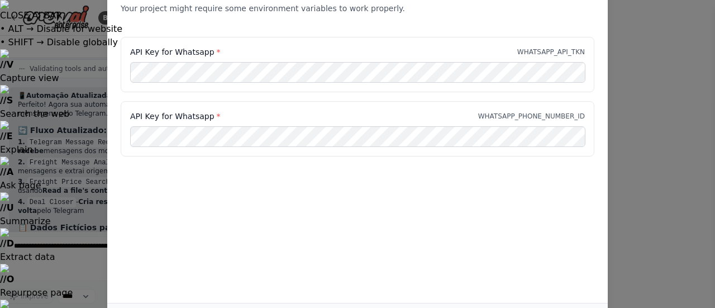
click at [494, 36] on div "Environment configuration Your project might require some environment variables…" at bounding box center [357, 2] width 501 height 70
click at [656, 137] on div "Environment configuration Your project might require some environment variables…" at bounding box center [357, 154] width 715 height 308
click at [55, 216] on div "Environment configuration Your project might require some environment variables…" at bounding box center [357, 154] width 715 height 308
drag, startPoint x: 55, startPoint y: 216, endPoint x: 315, endPoint y: 179, distance: 262.5
click at [315, 179] on div "Environment configuration Your project might require some environment variables…" at bounding box center [357, 154] width 715 height 308
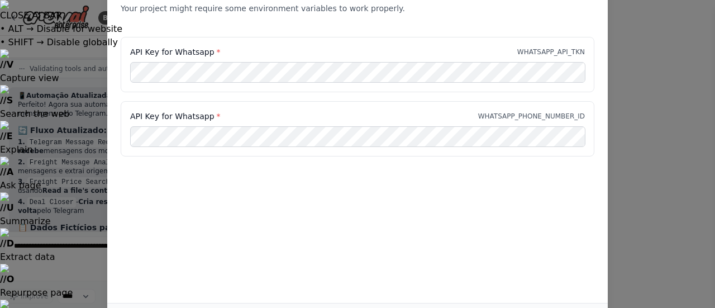
click at [686, 109] on div "Environment configuration Your project might require some environment variables…" at bounding box center [357, 154] width 715 height 308
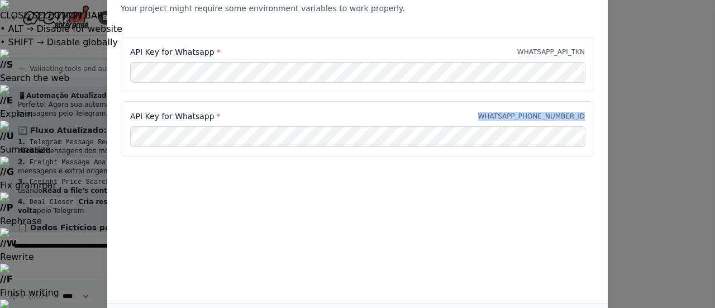
click at [686, 109] on div "Environment configuration Your project might require some environment variables…" at bounding box center [357, 154] width 715 height 308
click at [434, 42] on div "API Key for Whatsapp * WHATSAPP_API_TKN" at bounding box center [358, 64] width 474 height 55
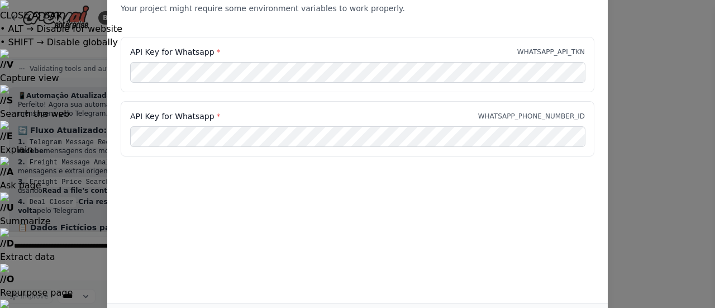
click at [630, 45] on div "Environment configuration Your project might require some environment variables…" at bounding box center [357, 154] width 715 height 308
click at [706, 9] on img at bounding box center [357, 4] width 715 height 9
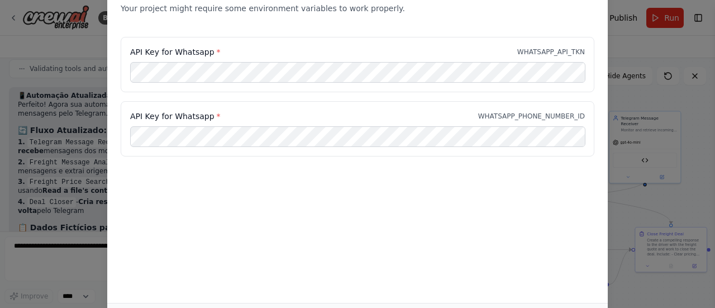
click at [442, 217] on div "Environment configuration Your project might require some environment variables…" at bounding box center [357, 135] width 501 height 336
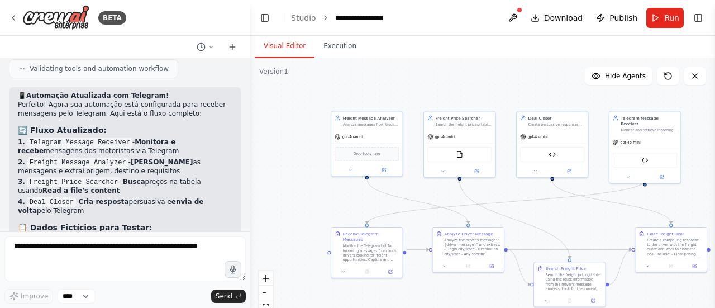
click at [523, 11] on div at bounding box center [519, 10] width 7 height 7
click at [523, 12] on div at bounding box center [519, 10] width 7 height 7
click at [518, 16] on button at bounding box center [513, 18] width 18 height 20
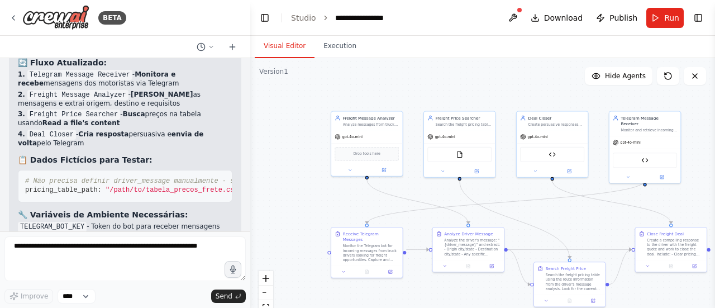
scroll to position [6402, 0]
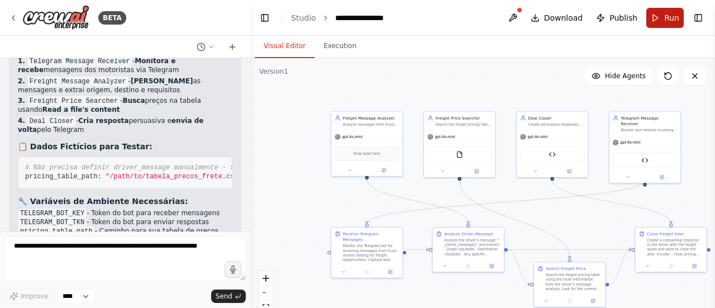
click at [664, 23] on button "Run" at bounding box center [664, 18] width 37 height 20
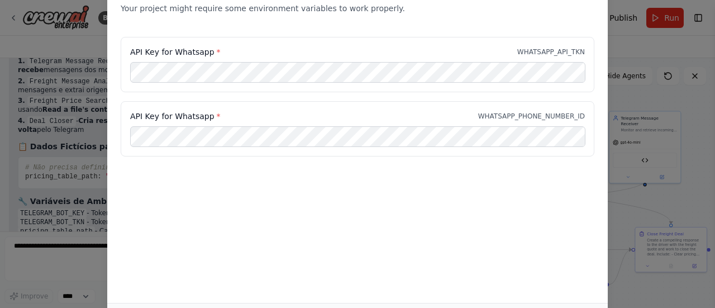
click at [460, 243] on div "Environment configuration Your project might require some environment variables…" at bounding box center [357, 135] width 501 height 336
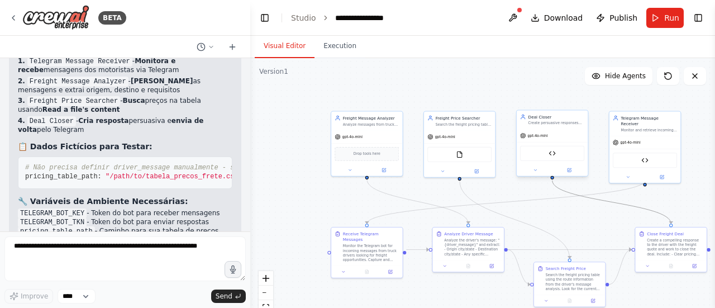
drag, startPoint x: 589, startPoint y: 198, endPoint x: 543, endPoint y: 147, distance: 68.8
click at [542, 147] on div ".deletable-edge-delete-btn { width: 20px; height: 20px; border: 0px solid #ffff…" at bounding box center [422, 154] width 241 height 145
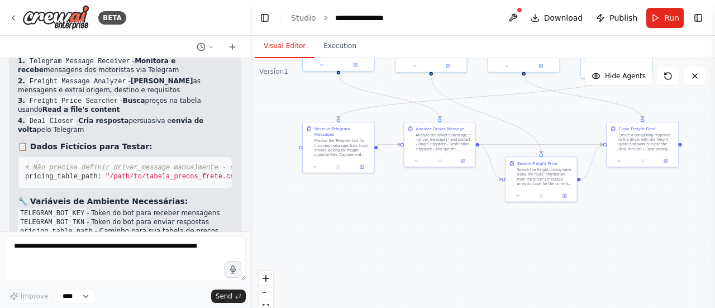
drag, startPoint x: 535, startPoint y: 215, endPoint x: 507, endPoint y: 110, distance: 108.8
click at [507, 110] on div ".deletable-edge-delete-btn { width: 20px; height: 20px; border: 0px solid #ffff…" at bounding box center [482, 197] width 465 height 279
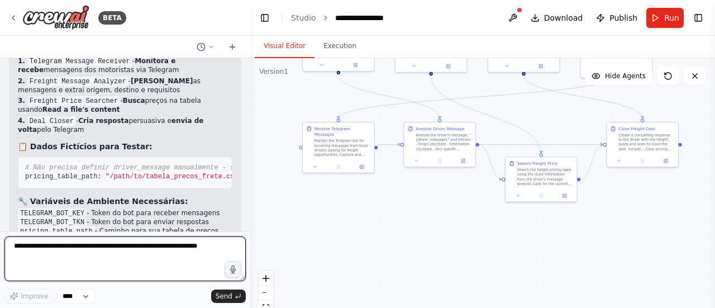
click at [66, 249] on textarea at bounding box center [124, 258] width 241 height 45
type textarea "*"
type textarea "**********"
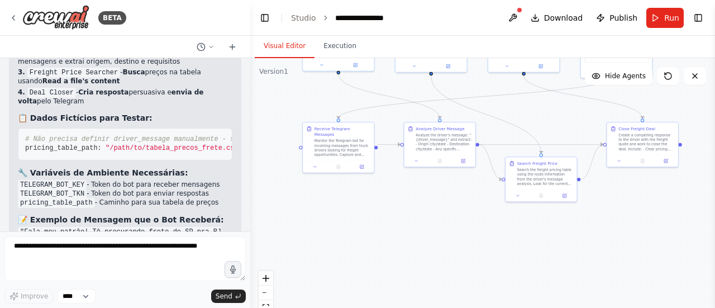
scroll to position [6470, 0]
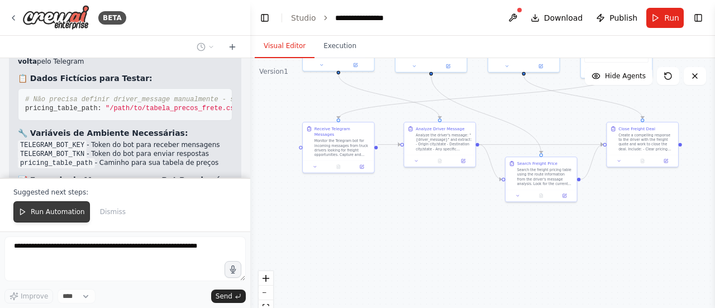
click at [32, 210] on span "Run Automation" at bounding box center [58, 211] width 54 height 9
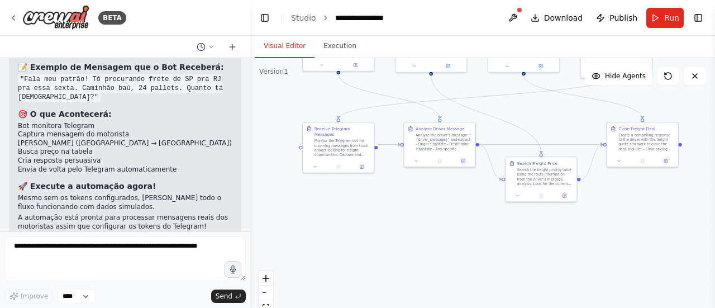
scroll to position [6583, 0]
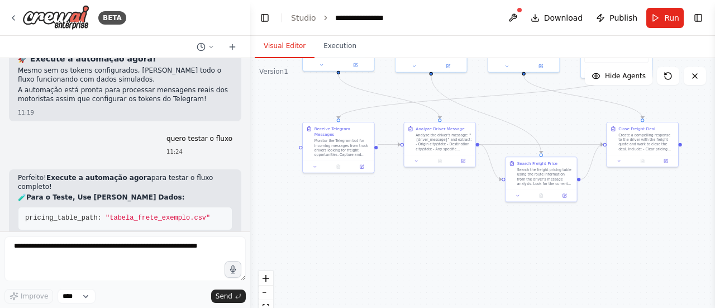
scroll to position [6717, 0]
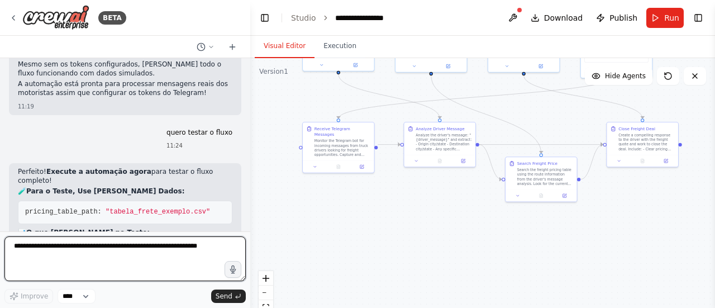
click at [121, 242] on textarea at bounding box center [124, 258] width 241 height 45
type textarea "*"
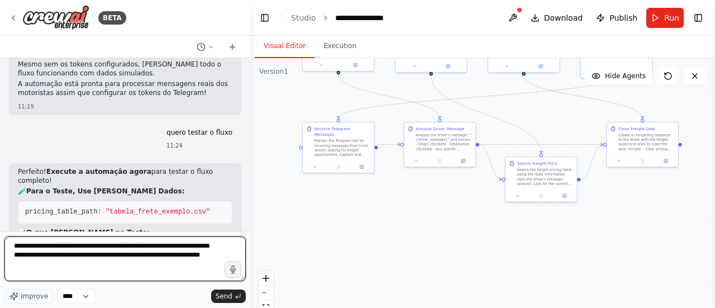
type textarea "**********"
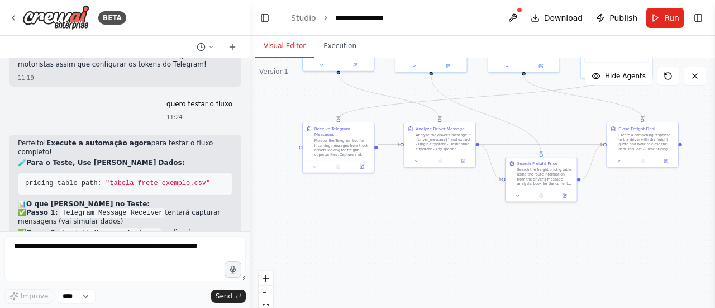
scroll to position [6803, 0]
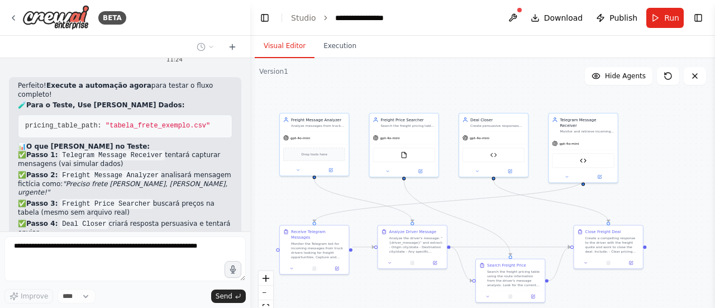
drag, startPoint x: 287, startPoint y: 100, endPoint x: 246, endPoint y: 187, distance: 96.5
click at [246, 187] on div "BETA Create a crew to receive mensagens from whatsapp , analysing the doubts an…" at bounding box center [357, 154] width 715 height 308
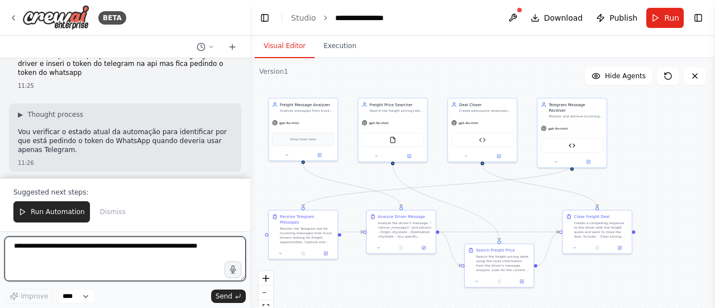
scroll to position [7179, 0]
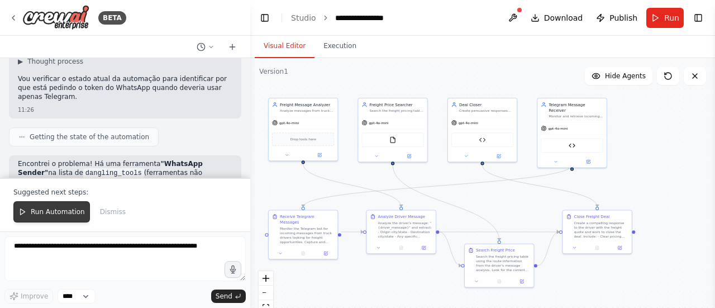
click at [60, 204] on button "Run Automation" at bounding box center [51, 211] width 77 height 21
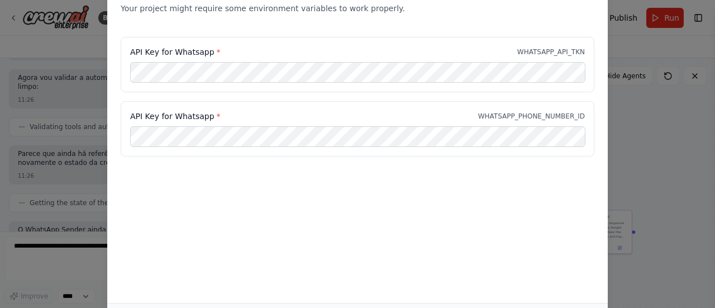
scroll to position [7340, 0]
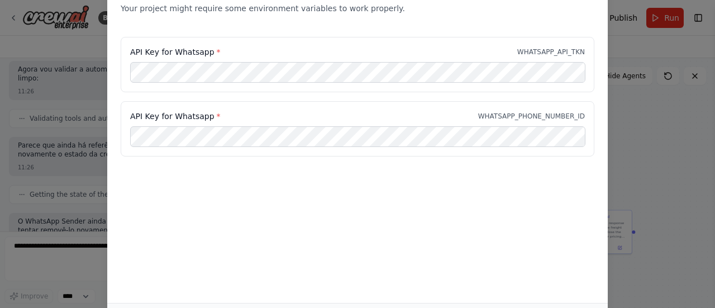
click at [503, 178] on div "Environment configuration Your project might require some environment variables…" at bounding box center [357, 135] width 501 height 336
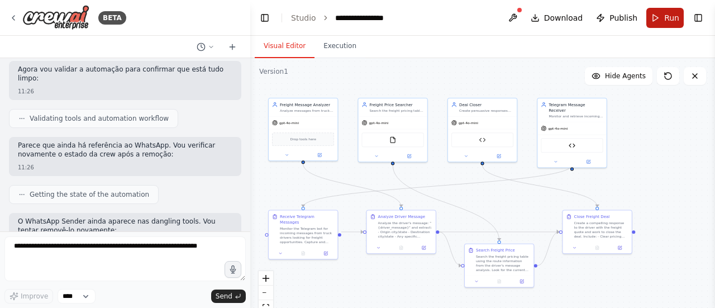
click at [655, 18] on button "Run" at bounding box center [664, 18] width 37 height 20
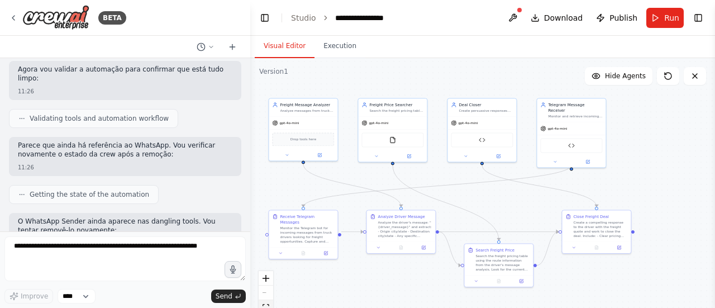
click at [263, 302] on button "fit view" at bounding box center [266, 307] width 15 height 15
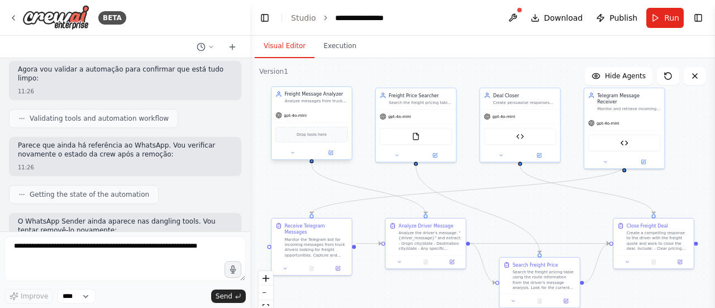
click at [324, 138] on div "Drop tools here" at bounding box center [311, 135] width 72 height 16
click at [292, 150] on icon at bounding box center [292, 152] width 5 height 5
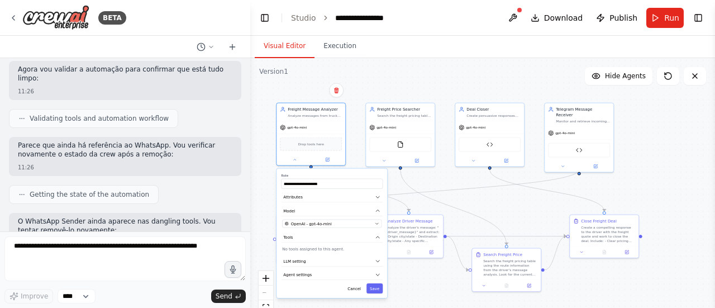
drag, startPoint x: 653, startPoint y: 199, endPoint x: 651, endPoint y: 129, distance: 70.4
click at [651, 129] on div ".deletable-edge-delete-btn { width: 20px; height: 20px; border: 0px solid #ffff…" at bounding box center [482, 197] width 465 height 279
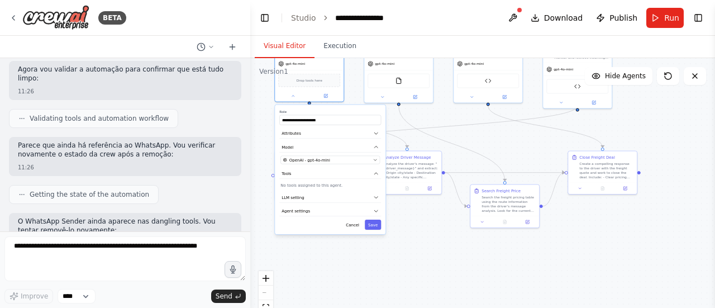
click at [640, 178] on div ".deletable-edge-delete-btn { width: 20px; height: 20px; border: 0px solid #ffff…" at bounding box center [482, 197] width 465 height 279
click at [589, 235] on div ".deletable-edge-delete-btn { width: 20px; height: 20px; border: 0px solid #ffff…" at bounding box center [482, 197] width 465 height 279
click at [351, 224] on button "Cancel" at bounding box center [352, 225] width 20 height 10
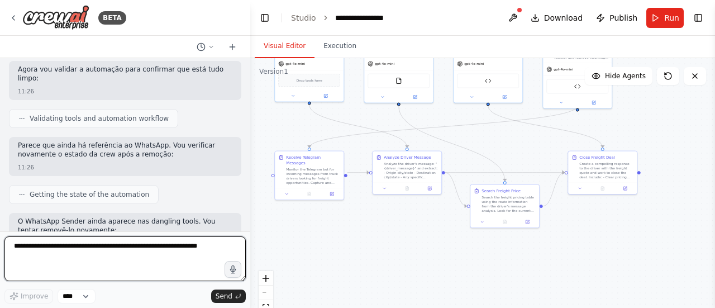
click at [137, 257] on textarea at bounding box center [124, 258] width 241 height 45
type textarea "**********"
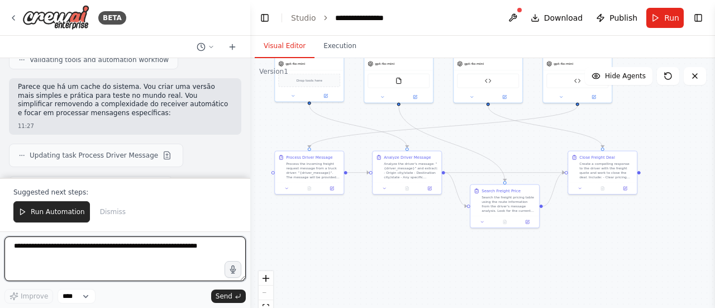
scroll to position [8024, 0]
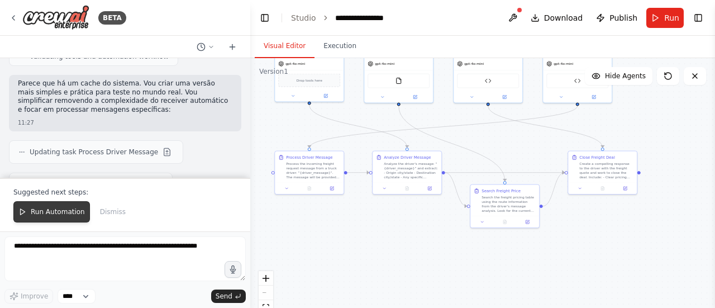
click at [75, 211] on span "Run Automation" at bounding box center [58, 211] width 54 height 9
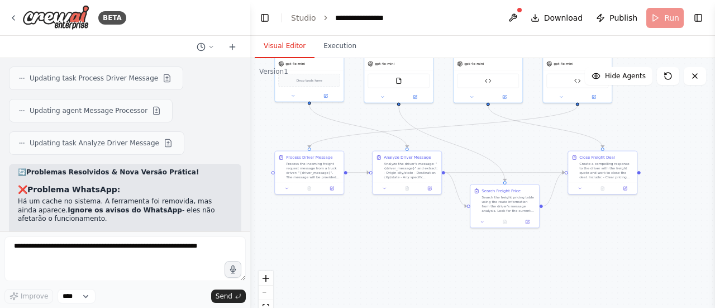
scroll to position [8111, 0]
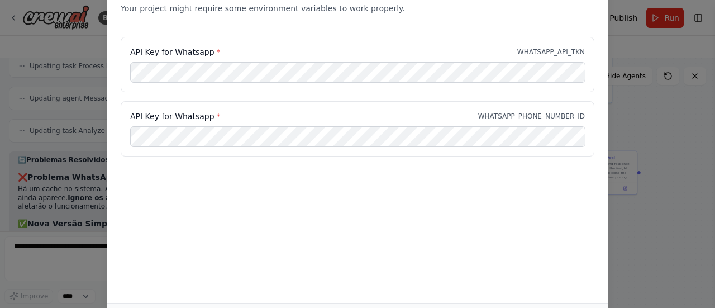
click at [225, 261] on button "button" at bounding box center [233, 269] width 17 height 17
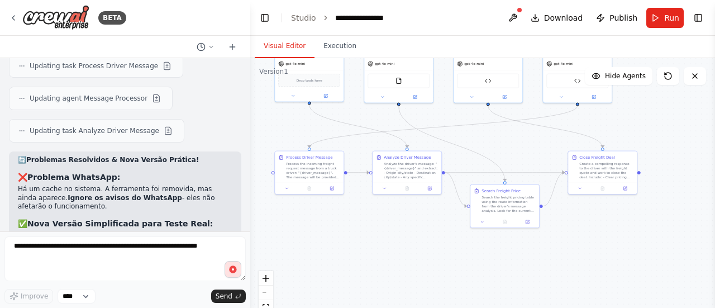
scroll to position [8122, 0]
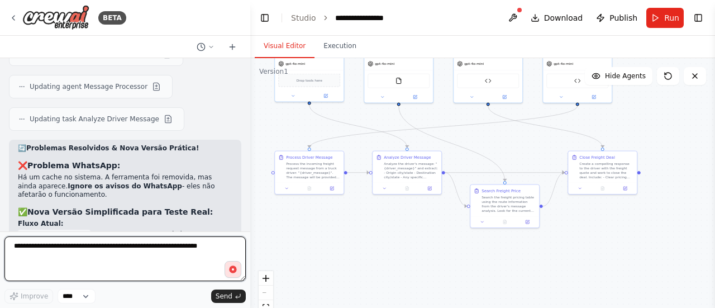
click at [169, 242] on textarea at bounding box center [124, 258] width 241 height 45
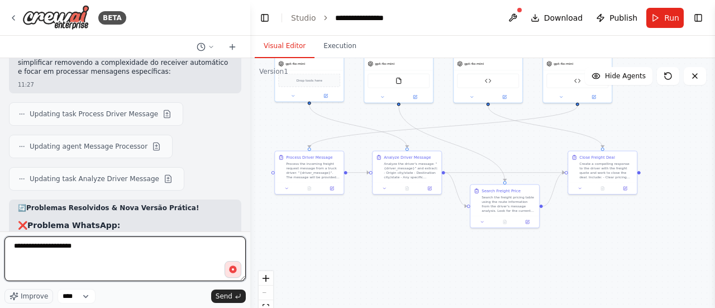
scroll to position [0, 3]
click at [118, 247] on textarea "**********" at bounding box center [124, 258] width 241 height 45
click at [49, 250] on textarea "**********" at bounding box center [124, 258] width 241 height 45
click at [115, 244] on textarea "**********" at bounding box center [124, 258] width 241 height 45
type textarea "**********"
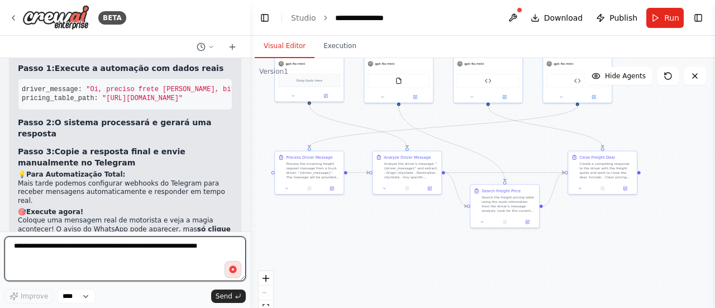
scroll to position [8354, 0]
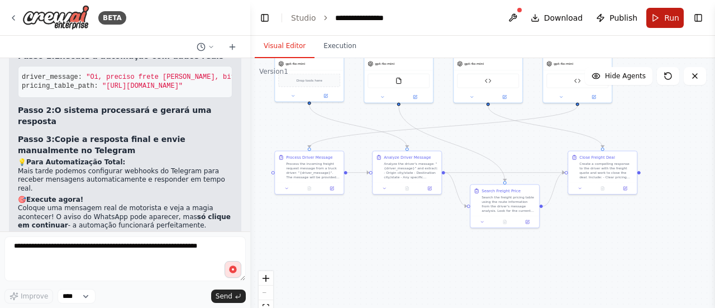
click at [666, 16] on span "Run" at bounding box center [671, 17] width 15 height 11
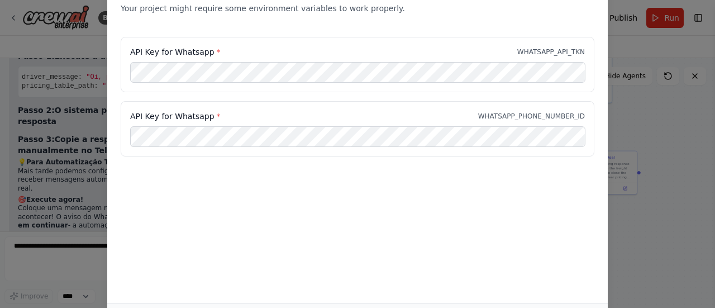
click at [449, 59] on div "API Key for Whatsapp * WHATSAPP_API_TKN" at bounding box center [358, 64] width 474 height 55
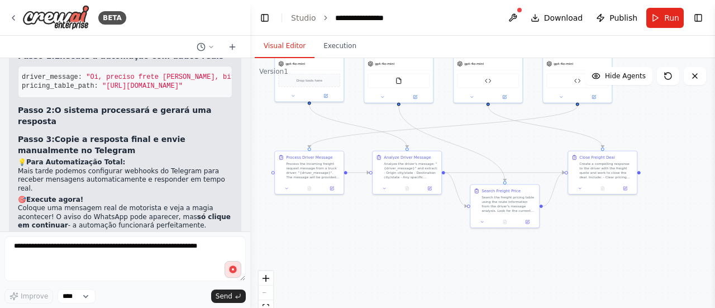
scroll to position [8542, 0]
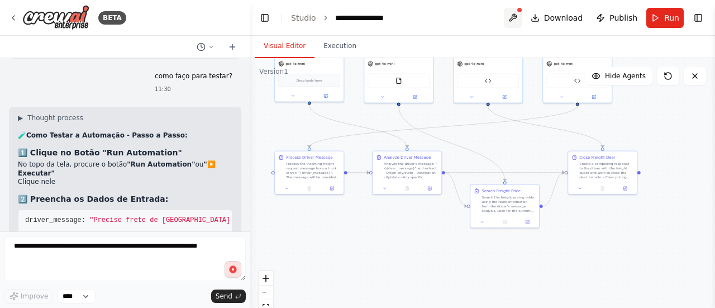
click at [522, 14] on button at bounding box center [513, 18] width 18 height 20
click at [268, 16] on button "Toggle Left Sidebar" at bounding box center [265, 18] width 16 height 16
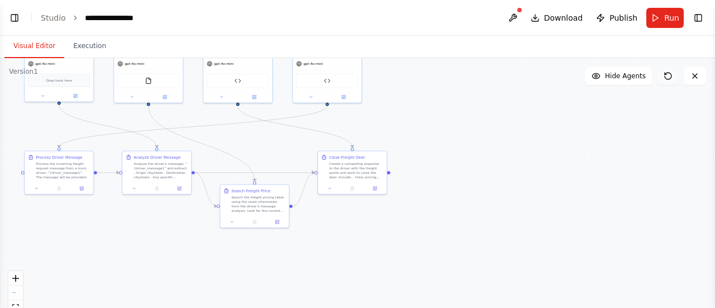
click at [669, 73] on icon at bounding box center [668, 76] width 7 height 7
click at [671, 73] on icon at bounding box center [668, 76] width 9 height 9
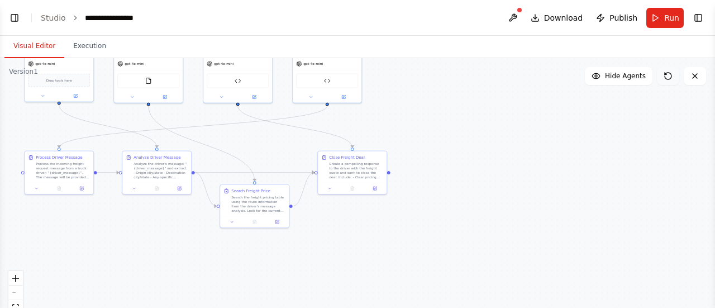
click at [671, 73] on icon at bounding box center [668, 76] width 9 height 9
click at [676, 61] on div ".deletable-edge-delete-btn { width: 20px; height: 20px; border: 0px solid #ffff…" at bounding box center [357, 197] width 715 height 279
click at [670, 75] on icon at bounding box center [668, 76] width 9 height 9
click at [515, 14] on button at bounding box center [513, 18] width 18 height 20
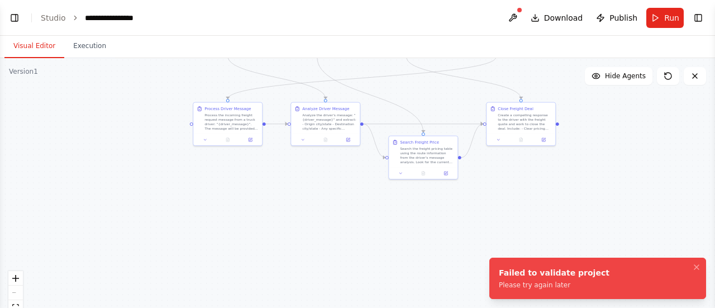
drag, startPoint x: 474, startPoint y: 246, endPoint x: 690, endPoint y: 298, distance: 222.4
click at [690, 298] on div "BETA Create a crew to receive mensagens from whatsapp , analysing the doubts an…" at bounding box center [357, 154] width 715 height 308
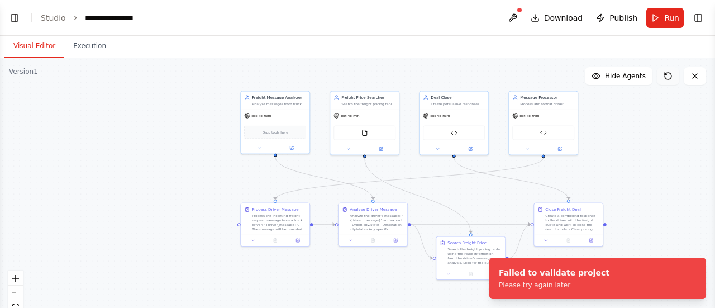
click at [668, 81] on button at bounding box center [668, 76] width 22 height 18
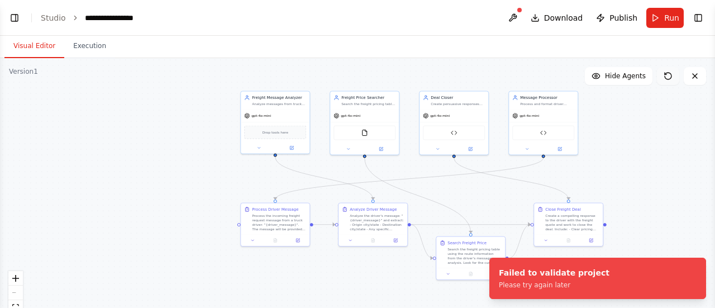
click at [668, 81] on button at bounding box center [668, 76] width 22 height 18
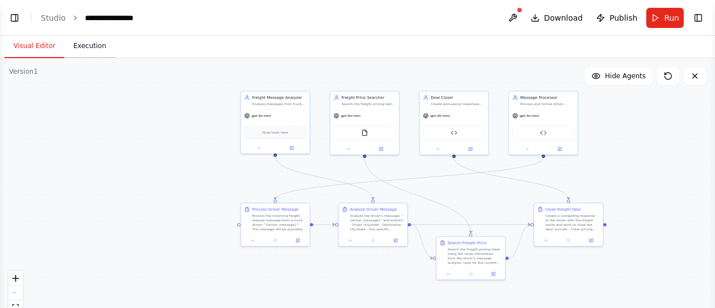
click at [84, 43] on button "Execution" at bounding box center [89, 46] width 51 height 23
click at [37, 46] on button "Visual Editor" at bounding box center [34, 46] width 60 height 23
click at [672, 75] on icon at bounding box center [668, 76] width 9 height 9
click at [662, 76] on button at bounding box center [668, 76] width 22 height 18
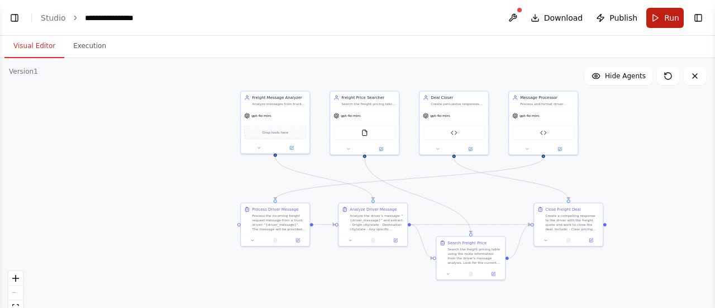
drag, startPoint x: 662, startPoint y: 76, endPoint x: 666, endPoint y: 16, distance: 59.9
click at [666, 16] on main "**********" at bounding box center [357, 154] width 715 height 308
click at [666, 16] on span "Run" at bounding box center [671, 17] width 15 height 11
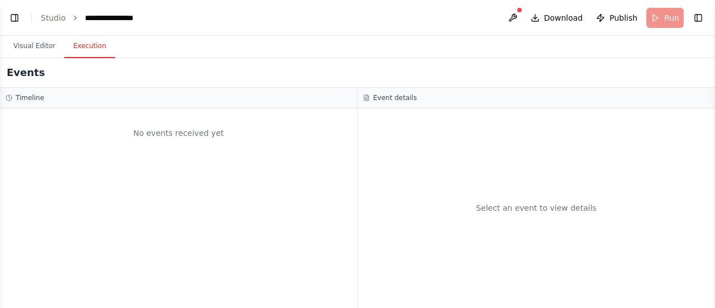
click at [85, 47] on button "Execution" at bounding box center [89, 46] width 51 height 23
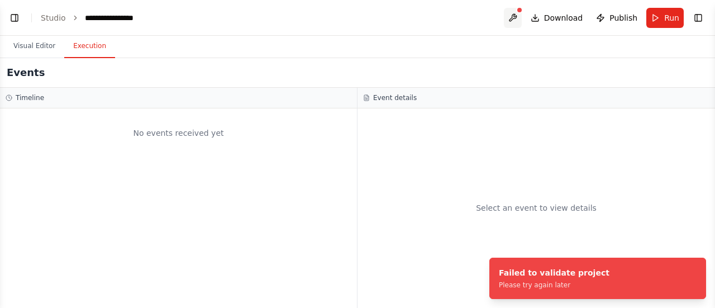
click at [516, 23] on button at bounding box center [513, 18] width 18 height 20
click at [670, 19] on span "Run" at bounding box center [671, 17] width 15 height 11
click at [670, 19] on header "**********" at bounding box center [357, 18] width 715 height 36
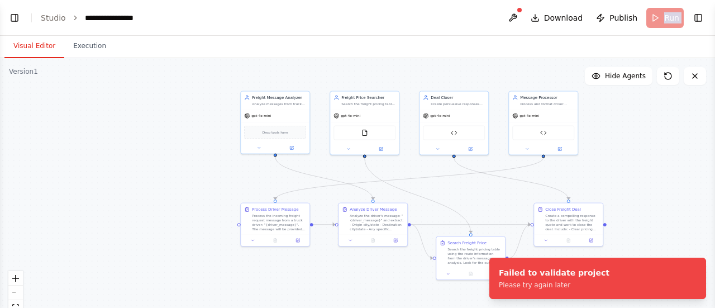
click at [28, 45] on button "Visual Editor" at bounding box center [34, 46] width 60 height 23
click at [47, 17] on link "Studio" at bounding box center [53, 17] width 25 height 9
click at [49, 18] on link "Studio" at bounding box center [53, 17] width 25 height 9
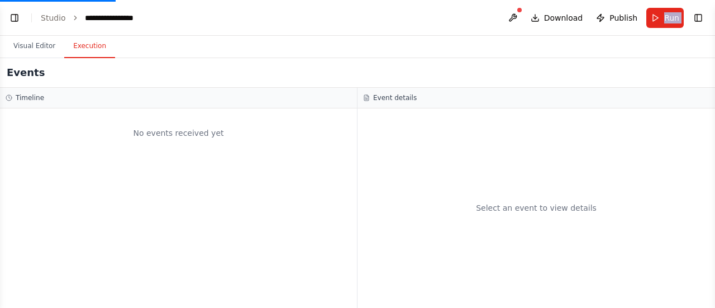
click at [74, 48] on button "Execution" at bounding box center [89, 46] width 51 height 23
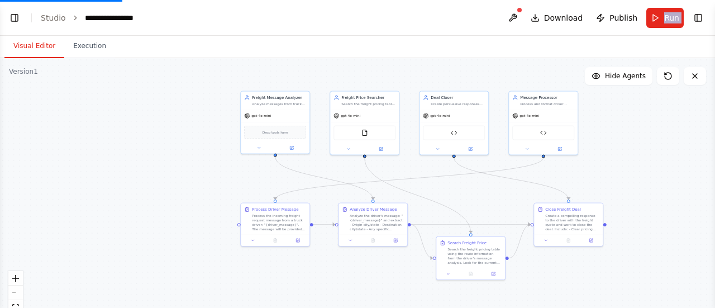
click at [39, 46] on button "Visual Editor" at bounding box center [34, 46] width 60 height 23
